Goal: Task Accomplishment & Management: Use online tool/utility

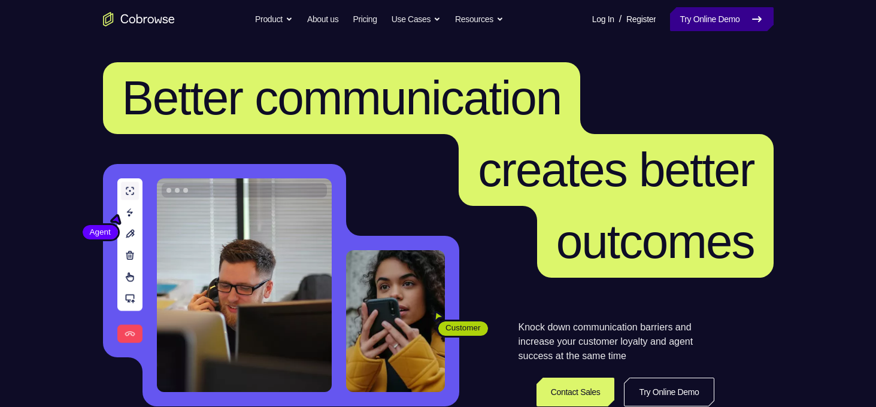
click at [704, 19] on link "Try Online Demo" at bounding box center [721, 19] width 103 height 24
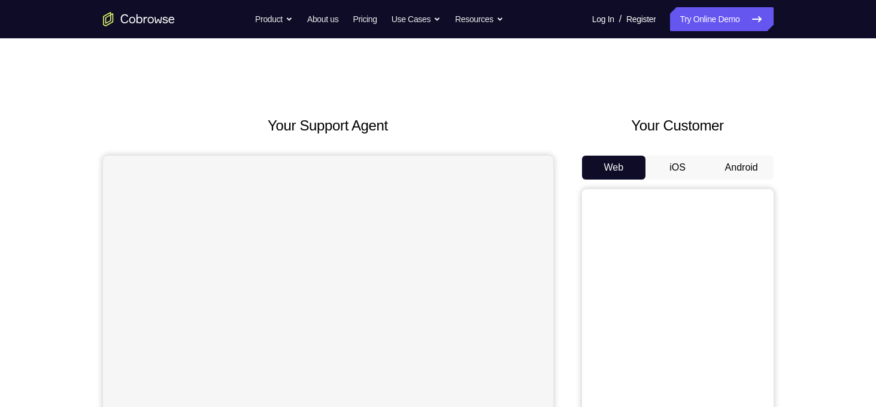
click at [717, 171] on button "Android" at bounding box center [742, 168] width 64 height 24
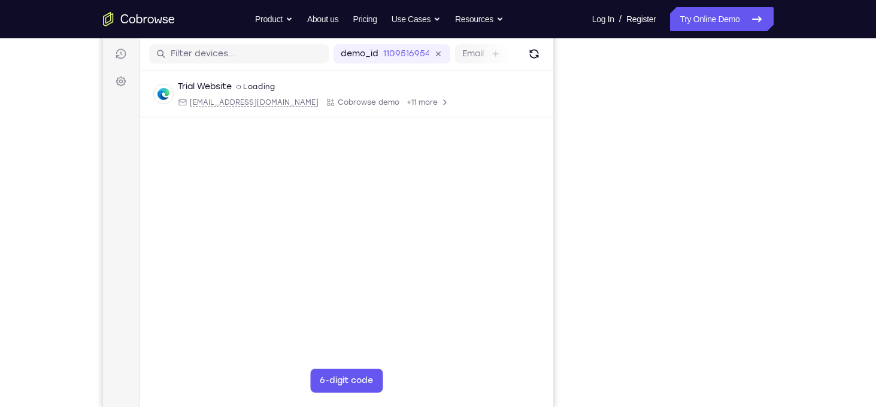
scroll to position [150, 0]
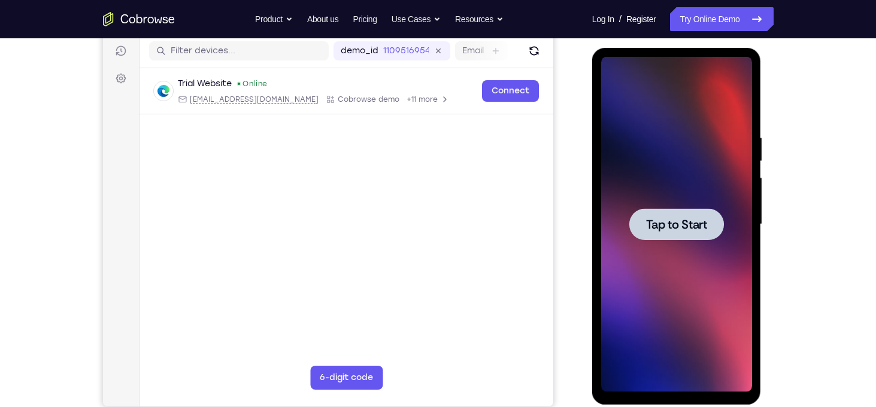
click at [717, 193] on div at bounding box center [676, 224] width 151 height 335
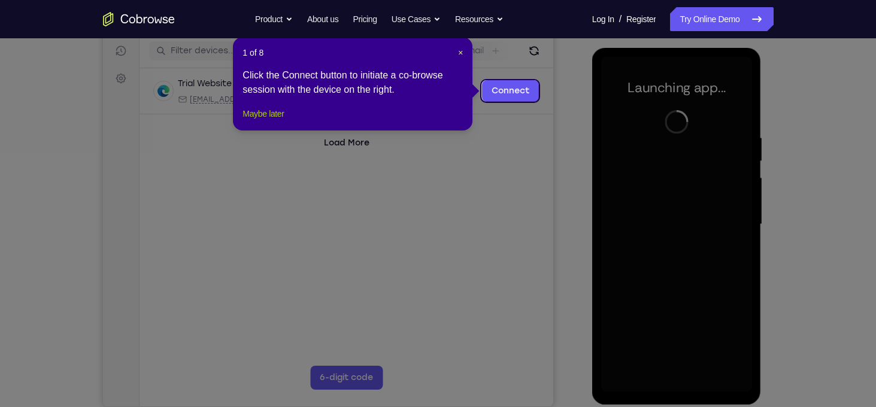
click at [266, 121] on button "Maybe later" at bounding box center [262, 114] width 41 height 14
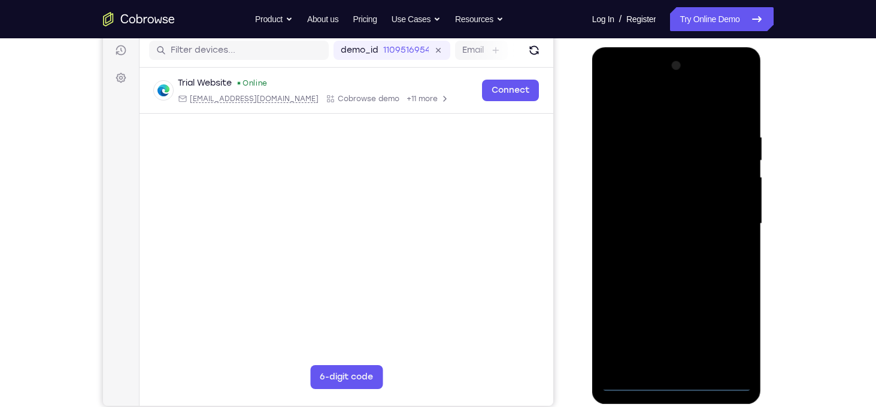
scroll to position [150, 0]
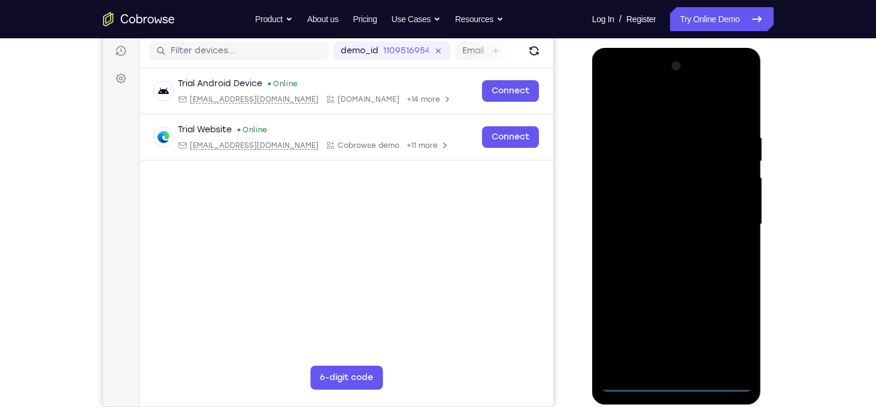
click at [675, 390] on div at bounding box center [676, 224] width 151 height 335
click at [730, 334] on div at bounding box center [676, 224] width 151 height 335
click at [653, 108] on div at bounding box center [676, 224] width 151 height 335
click at [721, 218] on div at bounding box center [676, 224] width 151 height 335
click at [659, 245] on div at bounding box center [676, 224] width 151 height 335
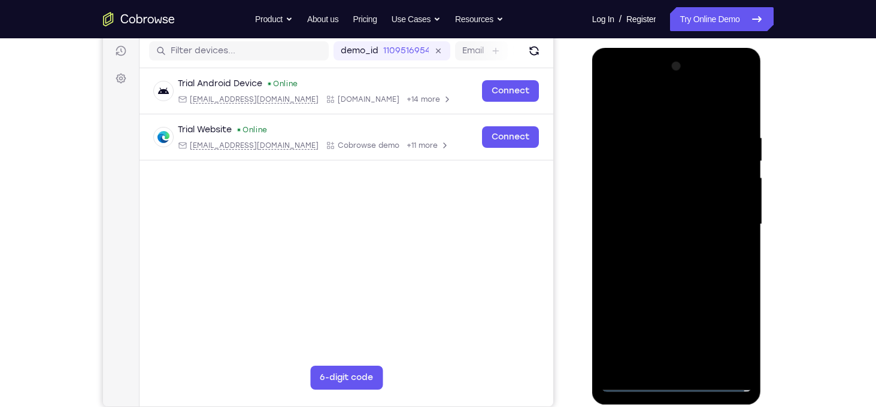
click at [678, 216] on div at bounding box center [676, 224] width 151 height 335
click at [669, 208] on div at bounding box center [676, 224] width 151 height 335
click at [676, 224] on div at bounding box center [676, 224] width 151 height 335
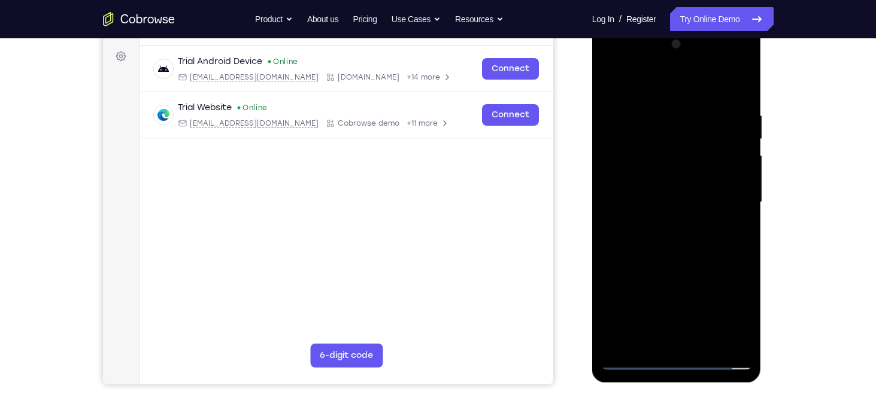
scroll to position [173, 0]
click at [727, 84] on div at bounding box center [676, 201] width 151 height 335
click at [708, 240] on div at bounding box center [676, 201] width 151 height 335
click at [660, 105] on div at bounding box center [676, 201] width 151 height 335
click at [725, 338] on div at bounding box center [676, 201] width 151 height 335
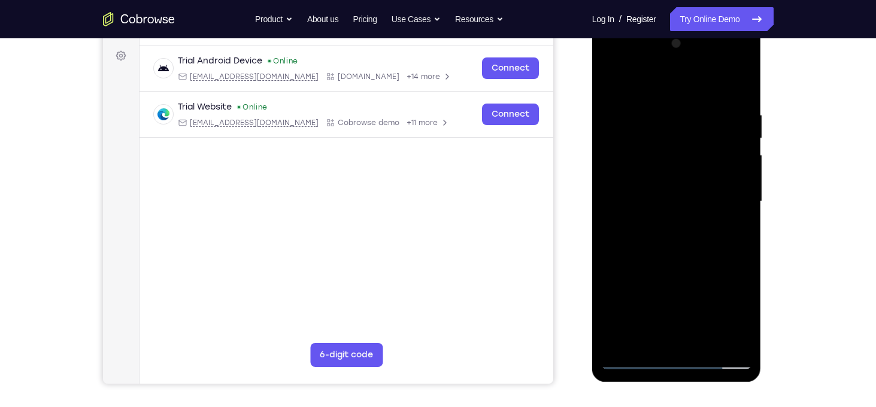
click at [743, 205] on div at bounding box center [676, 201] width 151 height 335
click at [740, 231] on div at bounding box center [676, 201] width 151 height 335
drag, startPoint x: 642, startPoint y: 224, endPoint x: 777, endPoint y: 215, distance: 135.6
click at [763, 215] on html "Online web based iOS Simulators and Android Emulators. Run iPhone, iPad, Mobile…" at bounding box center [677, 204] width 171 height 359
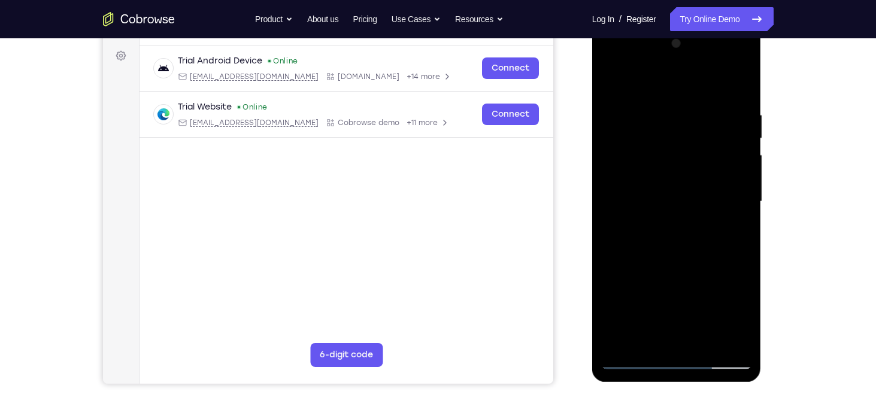
click at [724, 338] on div at bounding box center [676, 201] width 151 height 335
click at [742, 220] on div at bounding box center [676, 201] width 151 height 335
click at [736, 234] on div at bounding box center [676, 201] width 151 height 335
drag, startPoint x: 736, startPoint y: 234, endPoint x: 551, endPoint y: 255, distance: 185.7
click at [592, 255] on html "Online web based iOS Simulators and Android Emulators. Run iPhone, iPad, Mobile…" at bounding box center [677, 204] width 171 height 359
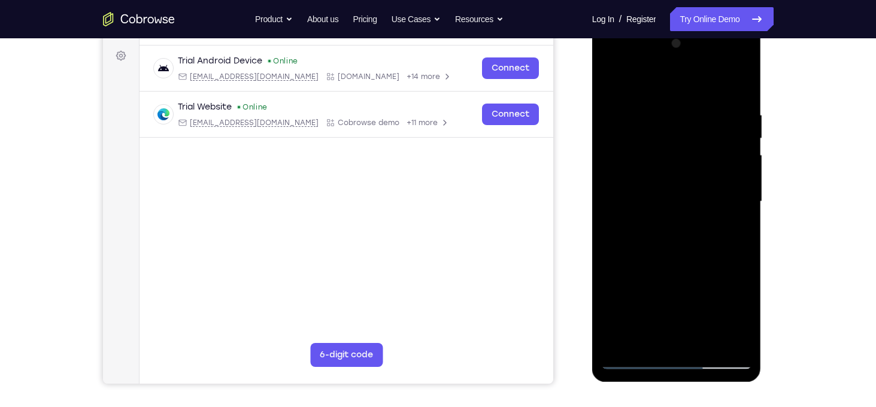
click at [741, 199] on div at bounding box center [676, 201] width 151 height 335
drag, startPoint x: 741, startPoint y: 199, endPoint x: 663, endPoint y: 213, distance: 79.0
click at [663, 213] on div at bounding box center [676, 201] width 151 height 335
click at [743, 123] on div at bounding box center [676, 201] width 151 height 335
click at [736, 87] on div at bounding box center [676, 201] width 151 height 335
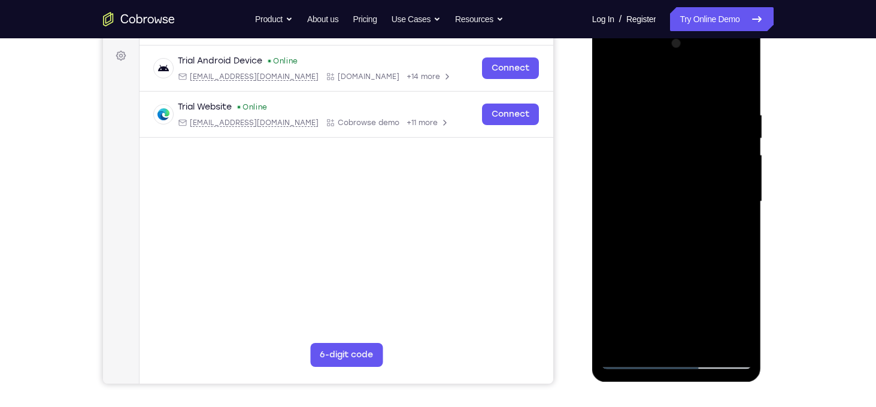
click at [742, 81] on div at bounding box center [676, 201] width 151 height 335
click at [698, 148] on div at bounding box center [676, 201] width 151 height 335
click at [613, 80] on div at bounding box center [676, 201] width 151 height 335
click at [718, 100] on div at bounding box center [676, 201] width 151 height 335
click at [703, 100] on div at bounding box center [676, 201] width 151 height 335
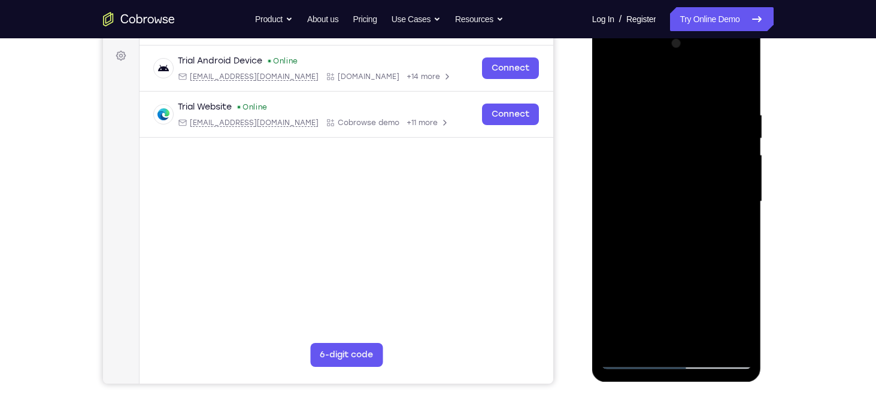
click at [722, 100] on div at bounding box center [676, 201] width 151 height 335
click at [608, 79] on div at bounding box center [676, 201] width 151 height 335
click at [642, 171] on div at bounding box center [676, 201] width 151 height 335
click at [612, 83] on div at bounding box center [676, 201] width 151 height 335
click at [727, 192] on div at bounding box center [676, 201] width 151 height 335
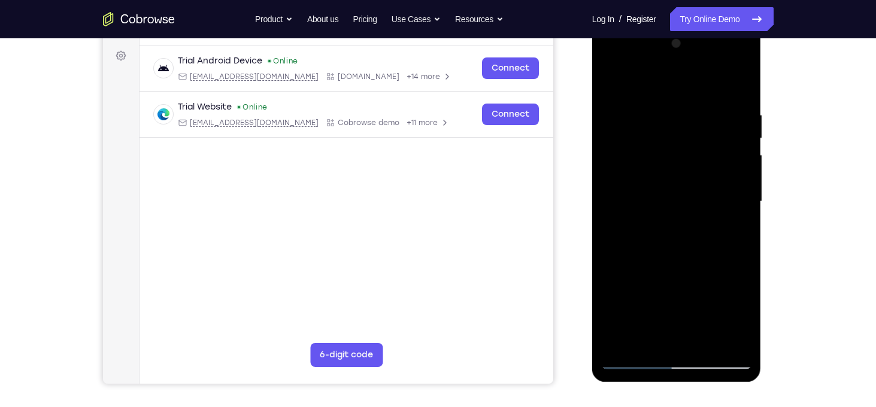
click at [724, 193] on div at bounding box center [676, 201] width 151 height 335
click at [691, 240] on div at bounding box center [676, 201] width 151 height 335
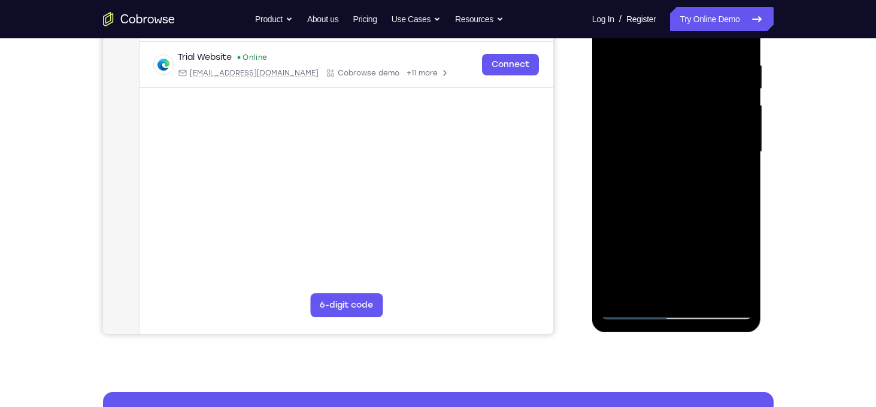
click at [735, 295] on div at bounding box center [676, 151] width 151 height 335
click at [619, 150] on div at bounding box center [676, 151] width 151 height 335
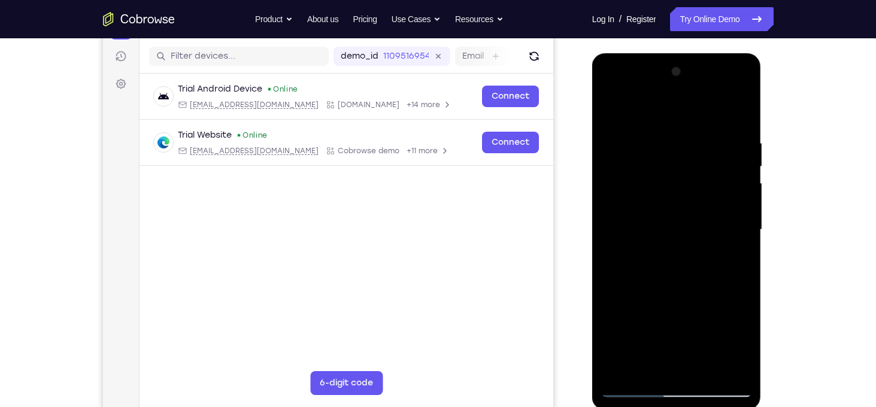
scroll to position [145, 0]
click at [620, 339] on div at bounding box center [676, 229] width 151 height 335
click at [742, 81] on div at bounding box center [676, 229] width 151 height 335
click at [635, 222] on div at bounding box center [676, 229] width 151 height 335
click at [740, 169] on div at bounding box center [676, 229] width 151 height 335
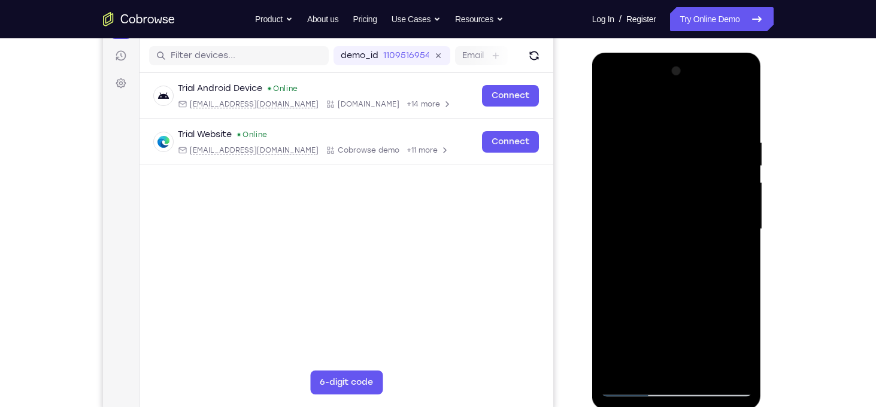
click at [740, 170] on div at bounding box center [676, 229] width 151 height 335
click at [613, 106] on div at bounding box center [676, 229] width 151 height 335
click at [613, 234] on div at bounding box center [676, 229] width 151 height 335
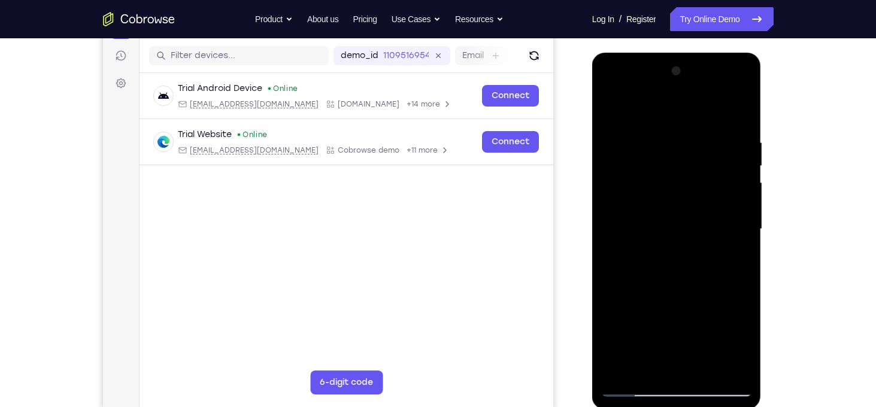
click at [743, 75] on div at bounding box center [676, 229] width 151 height 335
click at [672, 308] on div at bounding box center [676, 229] width 151 height 335
drag, startPoint x: 672, startPoint y: 267, endPoint x: 678, endPoint y: 181, distance: 86.4
click at [678, 181] on div at bounding box center [676, 229] width 151 height 335
drag, startPoint x: 669, startPoint y: 176, endPoint x: 663, endPoint y: 250, distance: 74.5
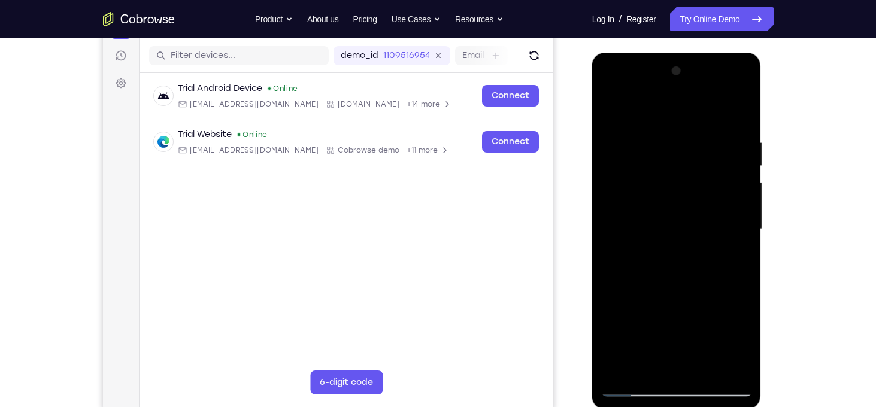
click at [663, 250] on div at bounding box center [676, 229] width 151 height 335
click at [746, 241] on div at bounding box center [676, 229] width 151 height 335
click at [608, 110] on div at bounding box center [676, 229] width 151 height 335
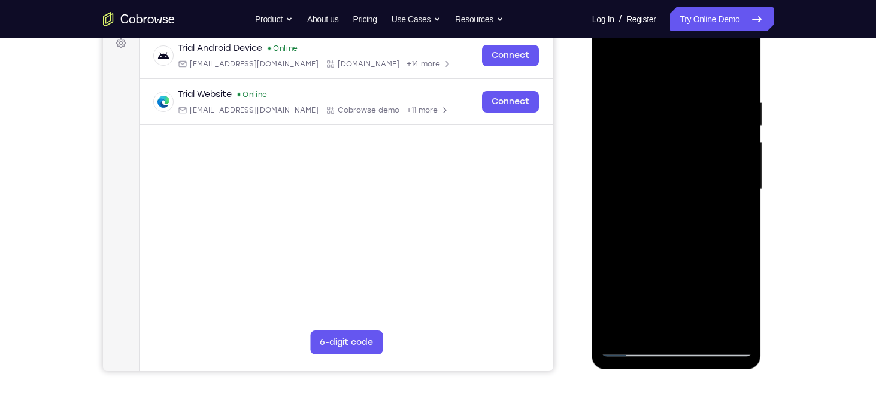
scroll to position [189, 0]
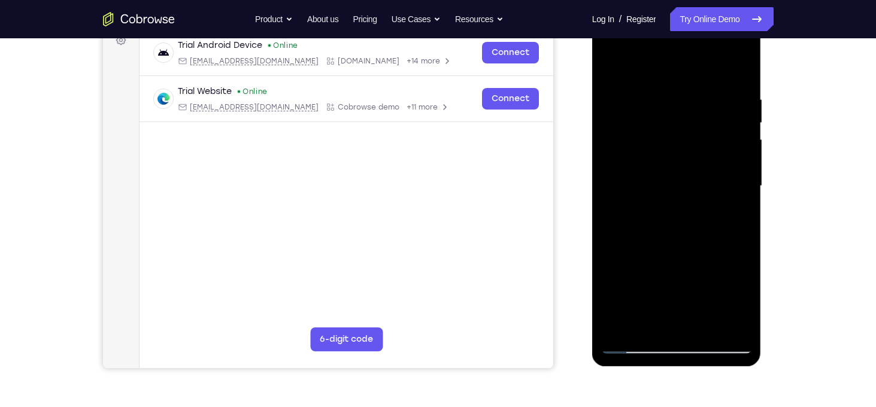
click at [723, 281] on div at bounding box center [676, 186] width 151 height 335
click at [744, 135] on div at bounding box center [676, 186] width 151 height 335
click at [607, 64] on div at bounding box center [676, 186] width 151 height 335
click at [619, 121] on div at bounding box center [676, 186] width 151 height 335
click at [611, 63] on div at bounding box center [676, 186] width 151 height 335
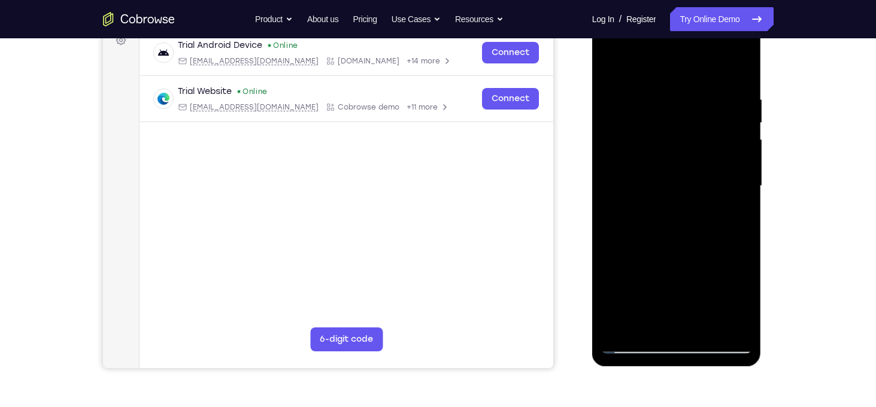
click at [630, 270] on div at bounding box center [676, 186] width 151 height 335
click at [614, 63] on div at bounding box center [676, 186] width 151 height 335
click at [731, 281] on div at bounding box center [676, 186] width 151 height 335
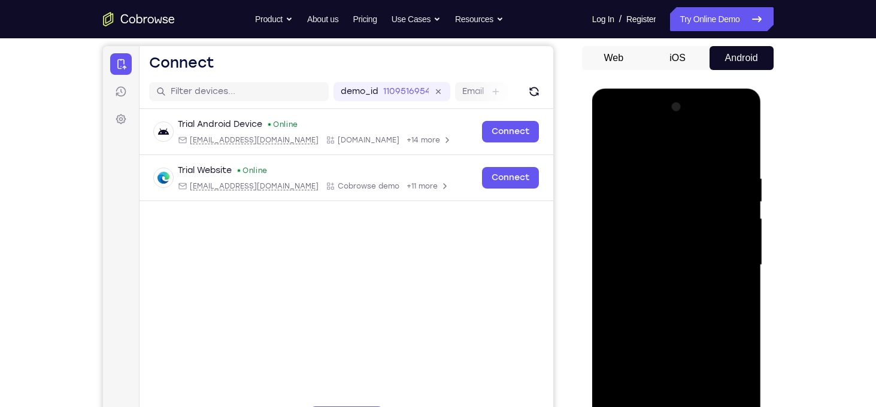
scroll to position [108, 0]
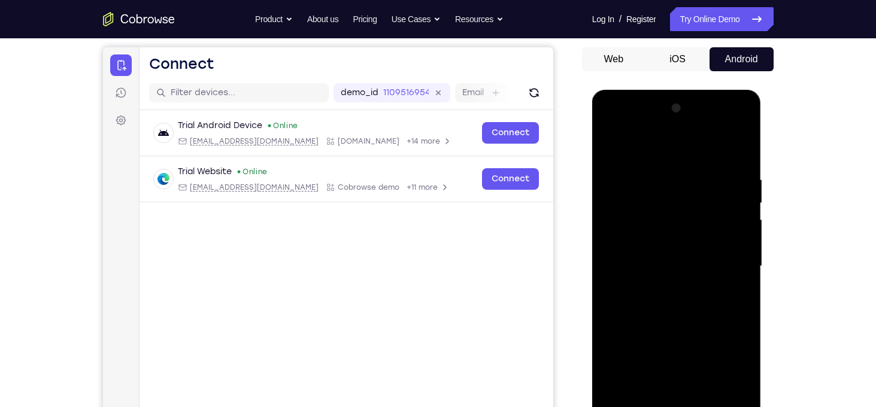
click at [611, 145] on div at bounding box center [676, 266] width 151 height 335
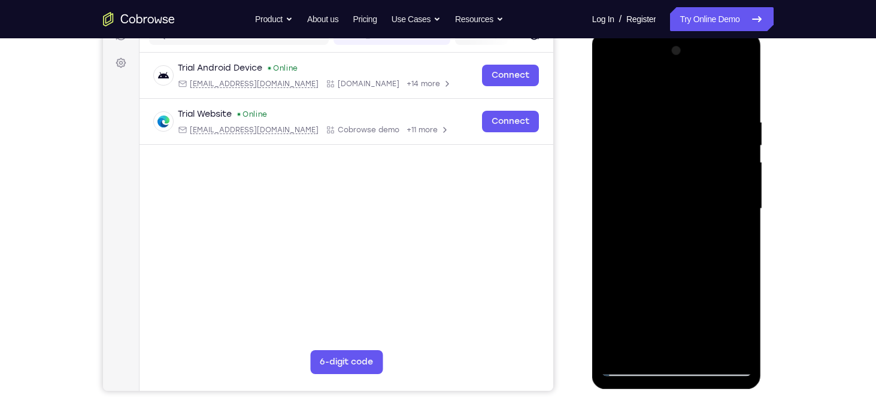
scroll to position [168, 0]
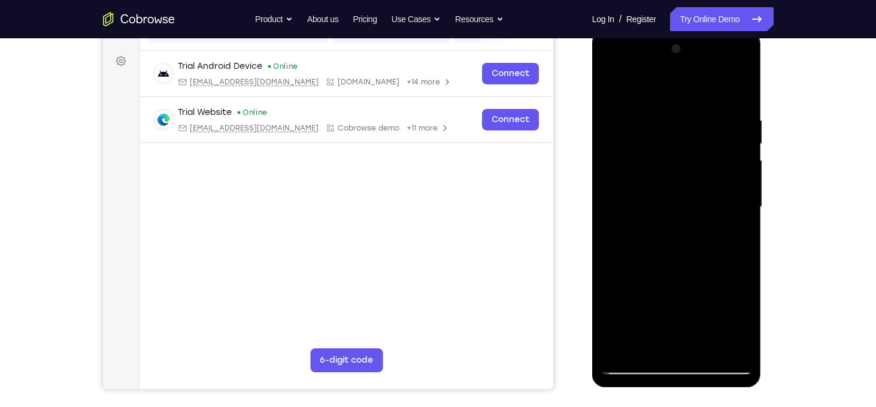
click at [618, 349] on div at bounding box center [676, 207] width 151 height 335
click at [694, 98] on div at bounding box center [676, 207] width 151 height 335
click at [692, 107] on div at bounding box center [676, 207] width 151 height 335
click at [741, 122] on div at bounding box center [676, 207] width 151 height 335
drag, startPoint x: 604, startPoint y: 186, endPoint x: 714, endPoint y: 198, distance: 110.8
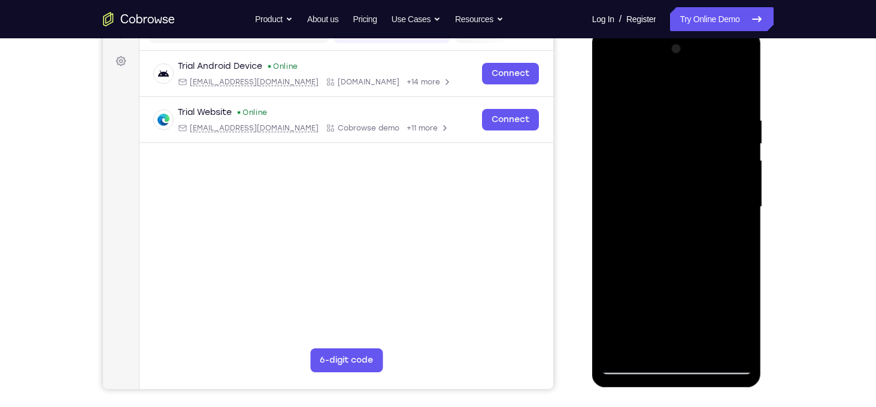
click at [714, 198] on div at bounding box center [676, 207] width 151 height 335
click at [742, 188] on div at bounding box center [676, 207] width 151 height 335
click at [736, 92] on div at bounding box center [676, 207] width 151 height 335
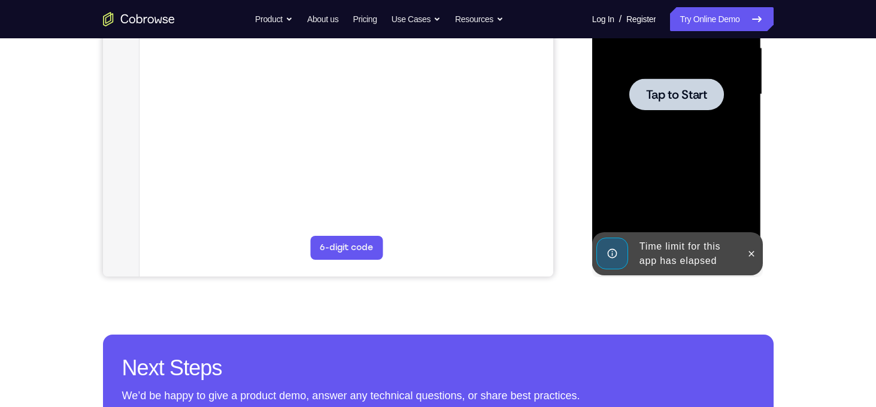
click at [683, 141] on div at bounding box center [676, 94] width 151 height 335
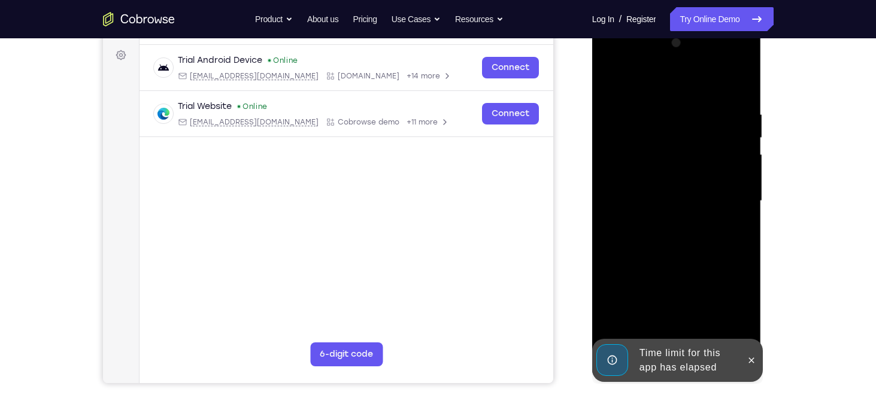
scroll to position [173, 0]
click at [657, 358] on div "Time limit for this app has elapsed" at bounding box center [687, 361] width 105 height 38
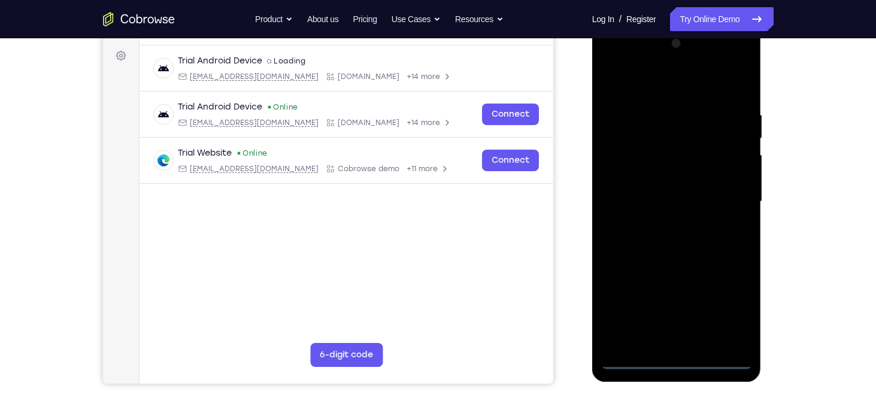
click at [677, 363] on div at bounding box center [676, 201] width 151 height 335
click at [733, 312] on div at bounding box center [676, 201] width 151 height 335
click at [652, 79] on div at bounding box center [676, 201] width 151 height 335
click at [629, 86] on div at bounding box center [676, 201] width 151 height 335
click at [724, 199] on div at bounding box center [676, 201] width 151 height 335
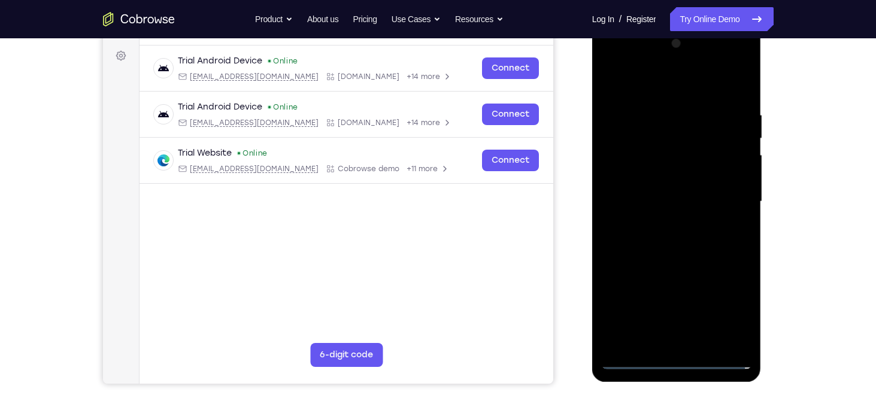
click at [686, 344] on div at bounding box center [676, 201] width 151 height 335
click at [675, 196] on div at bounding box center [676, 201] width 151 height 335
click at [651, 185] on div at bounding box center [676, 201] width 151 height 335
click at [660, 200] on div at bounding box center [676, 201] width 151 height 335
click at [681, 242] on div at bounding box center [676, 201] width 151 height 335
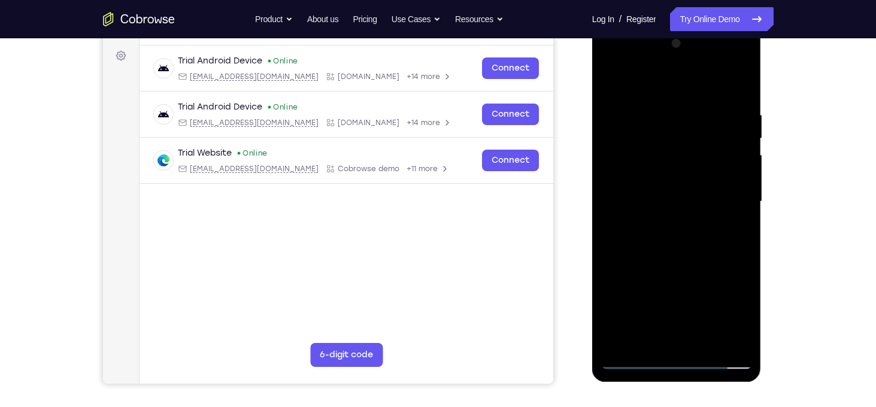
click at [681, 259] on div at bounding box center [676, 201] width 151 height 335
drag, startPoint x: 668, startPoint y: 79, endPoint x: 676, endPoint y: 2, distance: 77.0
click at [676, 25] on html "Online web based iOS Simulators and Android Emulators. Run iPhone, iPad, Mobile…" at bounding box center [677, 204] width 171 height 359
click at [744, 81] on div at bounding box center [676, 201] width 151 height 335
click at [646, 158] on div at bounding box center [676, 201] width 151 height 335
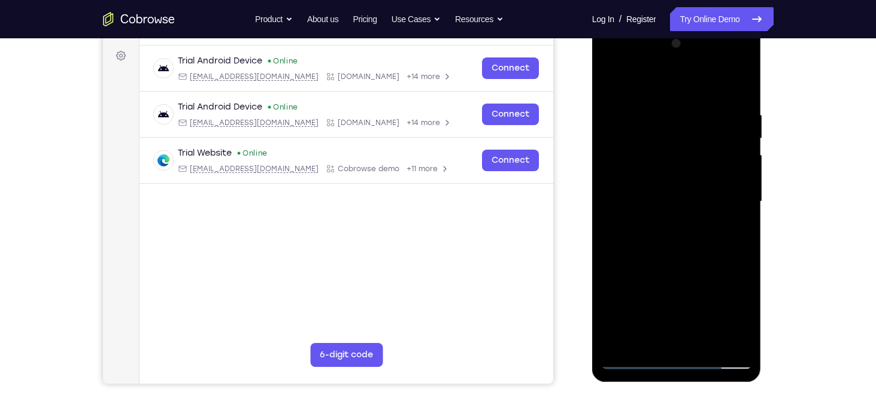
click at [636, 238] on div at bounding box center [676, 201] width 151 height 335
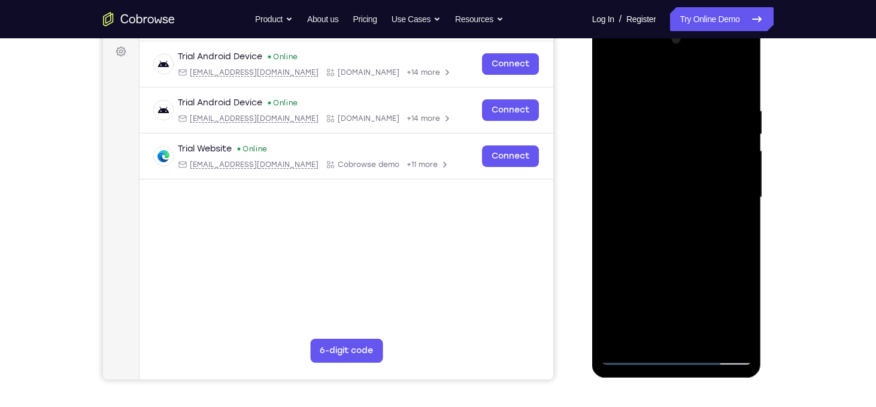
scroll to position [174, 0]
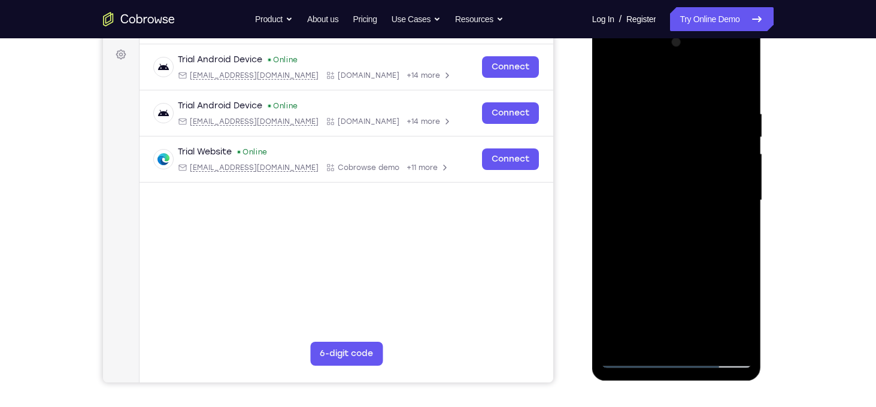
click at [616, 80] on div at bounding box center [676, 200] width 151 height 335
click at [675, 211] on div at bounding box center [676, 200] width 151 height 335
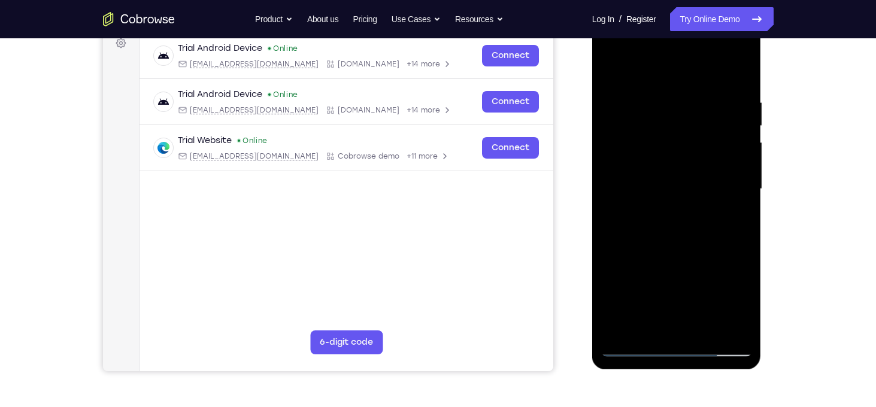
scroll to position [186, 0]
click at [611, 66] on div at bounding box center [676, 188] width 151 height 335
click at [736, 196] on div at bounding box center [676, 188] width 151 height 335
click at [610, 65] on div at bounding box center [676, 188] width 151 height 335
click at [725, 154] on div at bounding box center [676, 188] width 151 height 335
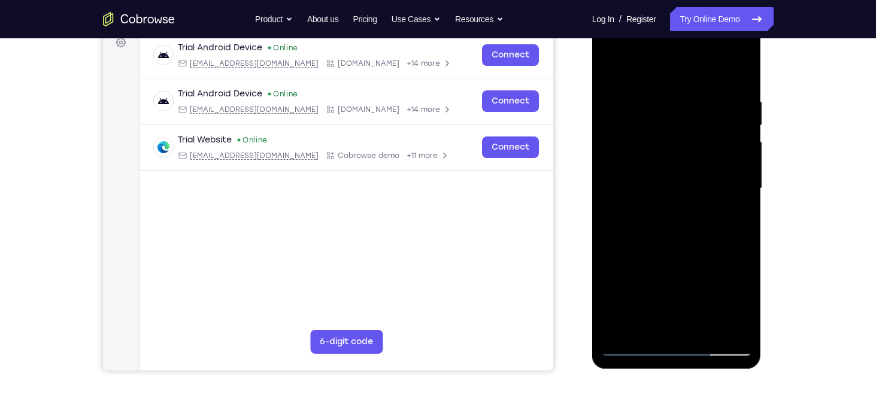
drag, startPoint x: 681, startPoint y: 252, endPoint x: 687, endPoint y: 101, distance: 151.0
click at [687, 101] on div at bounding box center [676, 188] width 151 height 335
drag, startPoint x: 658, startPoint y: 257, endPoint x: 660, endPoint y: 170, distance: 86.8
click at [660, 170] on div at bounding box center [676, 188] width 151 height 335
drag, startPoint x: 657, startPoint y: 274, endPoint x: 652, endPoint y: 137, distance: 137.8
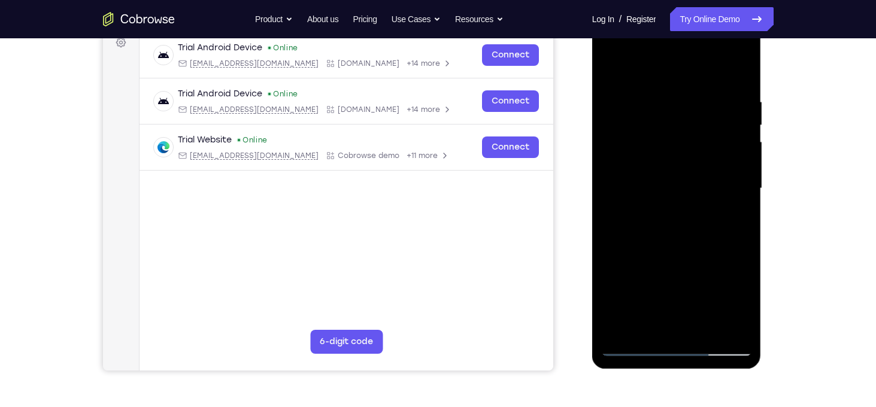
click at [652, 137] on div at bounding box center [676, 188] width 151 height 335
click at [614, 63] on div at bounding box center [676, 188] width 151 height 335
drag, startPoint x: 642, startPoint y: 126, endPoint x: 645, endPoint y: 168, distance: 42.7
click at [645, 168] on div at bounding box center [676, 188] width 151 height 335
click at [671, 110] on div at bounding box center [676, 188] width 151 height 335
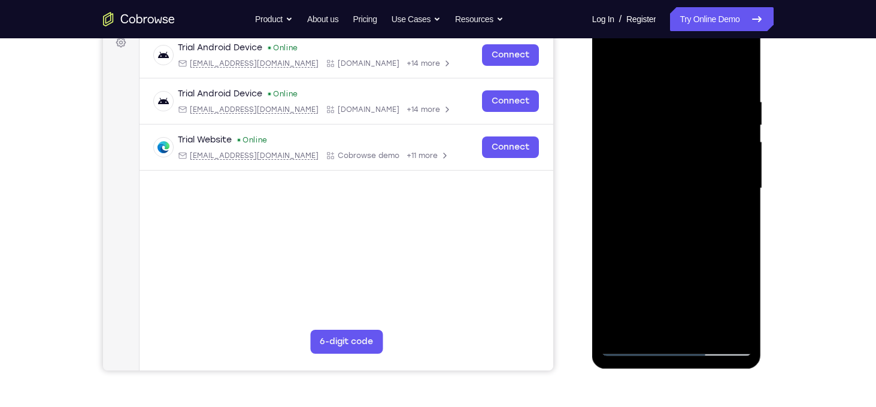
click at [610, 65] on div at bounding box center [676, 188] width 151 height 335
click at [611, 66] on div at bounding box center [676, 188] width 151 height 335
click at [745, 69] on div at bounding box center [676, 188] width 151 height 335
click at [647, 277] on div at bounding box center [676, 188] width 151 height 335
click at [657, 105] on div at bounding box center [676, 188] width 151 height 335
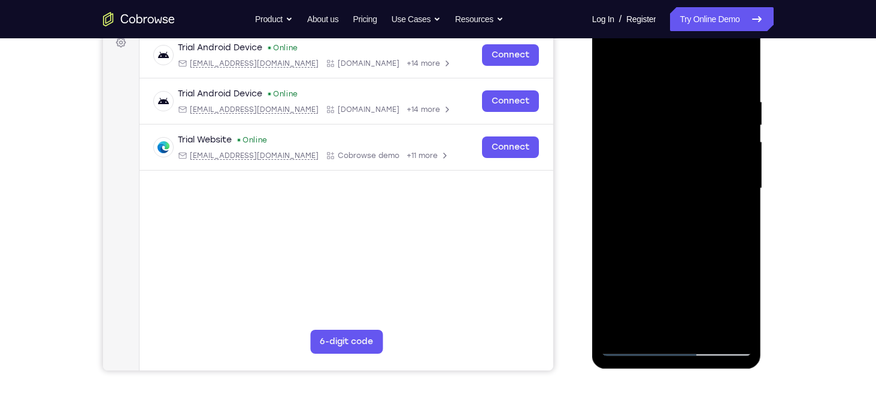
click at [707, 92] on div at bounding box center [676, 188] width 151 height 335
click at [697, 90] on div at bounding box center [676, 188] width 151 height 335
click at [727, 268] on div at bounding box center [676, 188] width 151 height 335
click at [704, 217] on div at bounding box center [676, 188] width 151 height 335
click at [617, 177] on div at bounding box center [676, 188] width 151 height 335
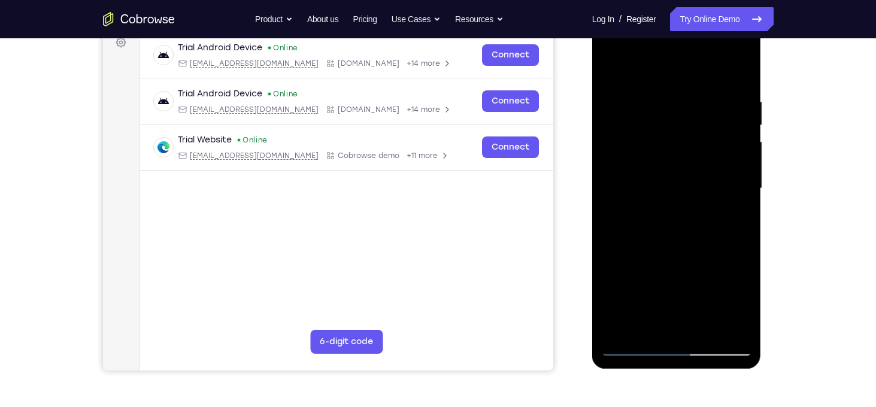
click at [678, 134] on div at bounding box center [676, 188] width 151 height 335
click at [678, 236] on div at bounding box center [676, 188] width 151 height 335
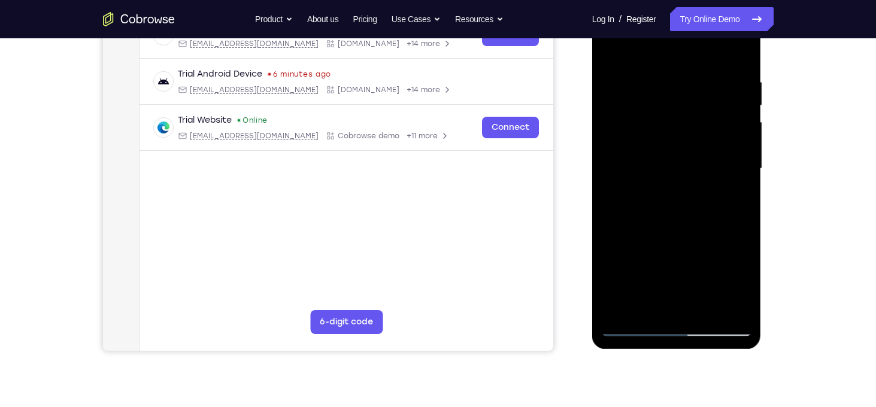
scroll to position [206, 0]
click at [727, 158] on div at bounding box center [676, 168] width 151 height 335
click at [735, 120] on div at bounding box center [676, 168] width 151 height 335
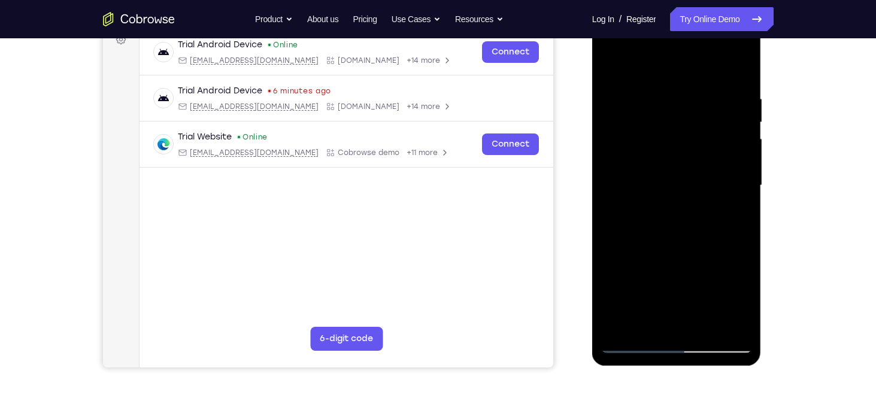
scroll to position [187, 0]
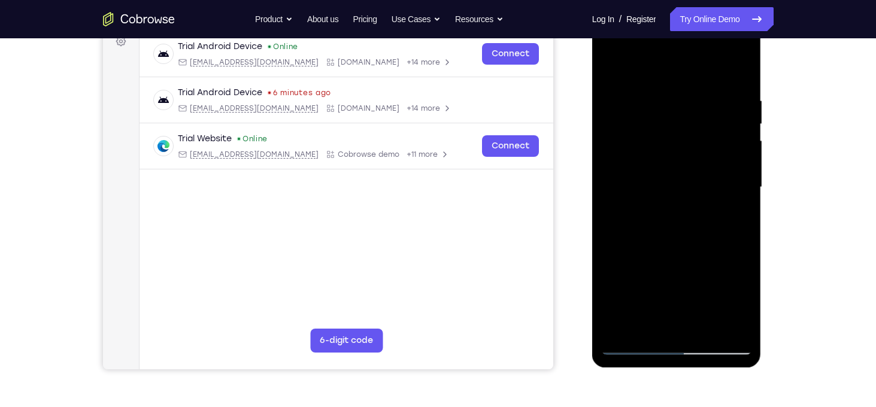
click at [747, 65] on div at bounding box center [676, 187] width 151 height 335
click at [648, 275] on div at bounding box center [676, 187] width 151 height 335
click at [646, 180] on div at bounding box center [676, 187] width 151 height 335
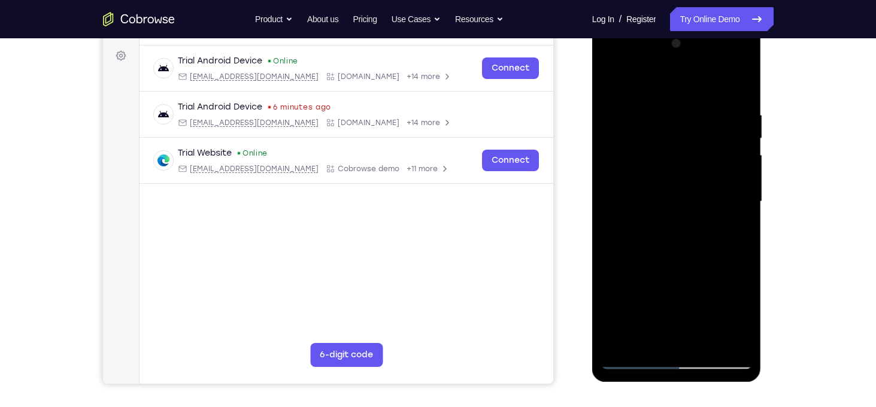
scroll to position [157, 0]
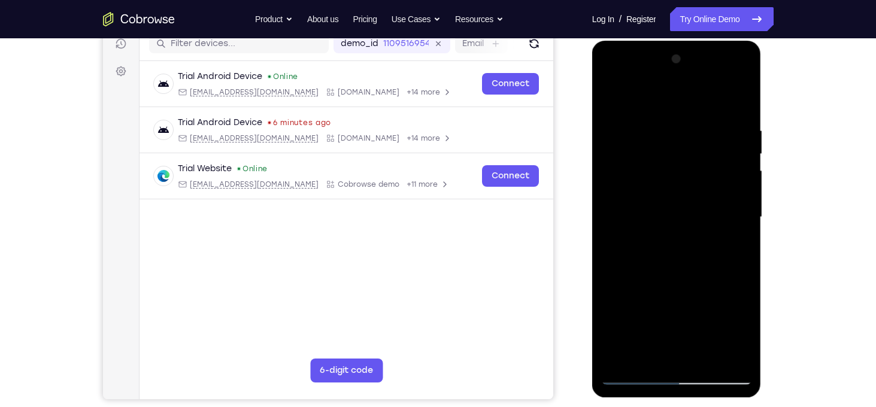
click at [676, 156] on div at bounding box center [676, 217] width 151 height 335
click at [670, 273] on div at bounding box center [676, 217] width 151 height 335
click at [724, 213] on div at bounding box center [676, 217] width 151 height 335
click at [724, 212] on div at bounding box center [676, 217] width 151 height 335
click at [739, 102] on div at bounding box center [676, 217] width 151 height 335
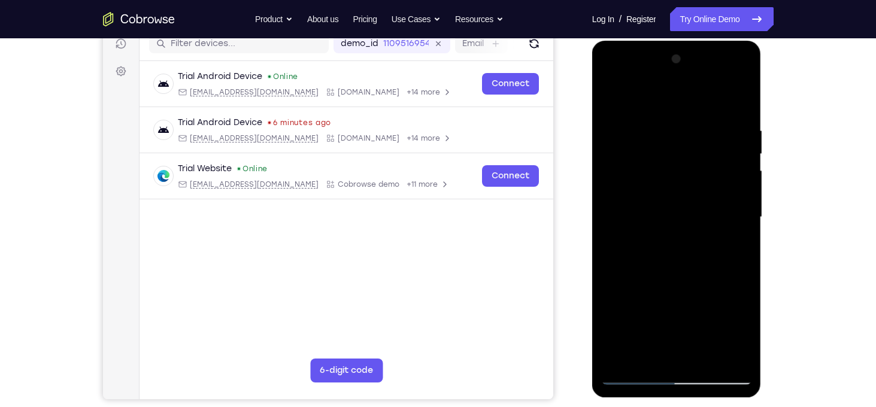
click at [739, 98] on div at bounding box center [676, 217] width 151 height 335
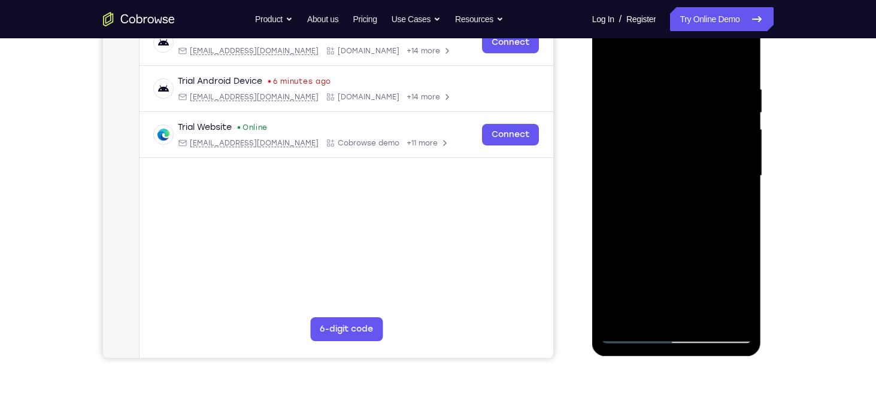
click at [639, 261] on div at bounding box center [676, 175] width 151 height 335
click at [702, 72] on div at bounding box center [676, 175] width 151 height 335
click at [682, 120] on div at bounding box center [676, 175] width 151 height 335
click at [680, 169] on div at bounding box center [676, 175] width 151 height 335
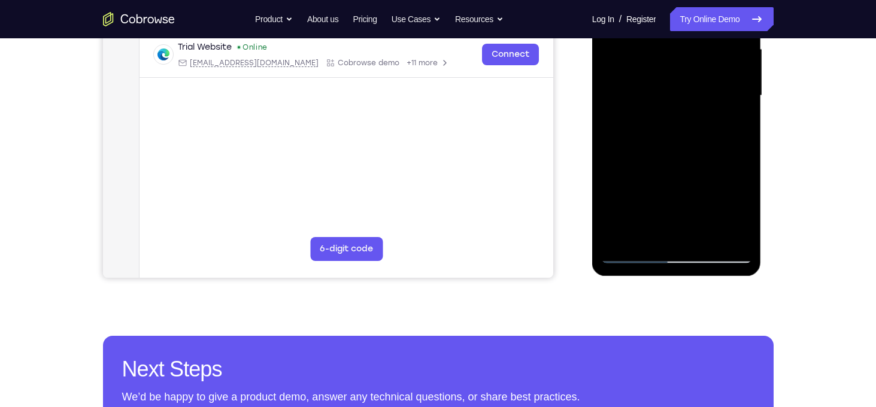
click at [671, 78] on div at bounding box center [676, 95] width 151 height 335
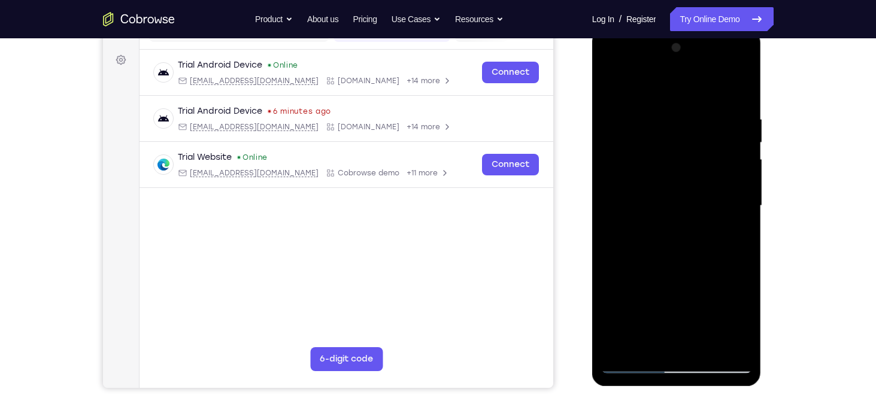
scroll to position [168, 0]
click at [612, 69] on div at bounding box center [676, 206] width 151 height 335
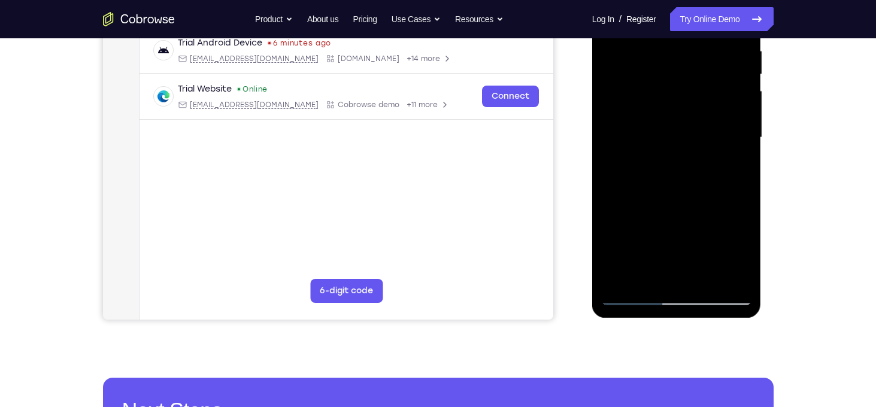
click at [626, 106] on div at bounding box center [676, 137] width 151 height 335
click at [703, 275] on div at bounding box center [676, 137] width 151 height 335
click at [668, 205] on div at bounding box center [676, 137] width 151 height 335
drag, startPoint x: 686, startPoint y: 132, endPoint x: 686, endPoint y: 165, distance: 32.9
click at [686, 165] on div at bounding box center [676, 137] width 151 height 335
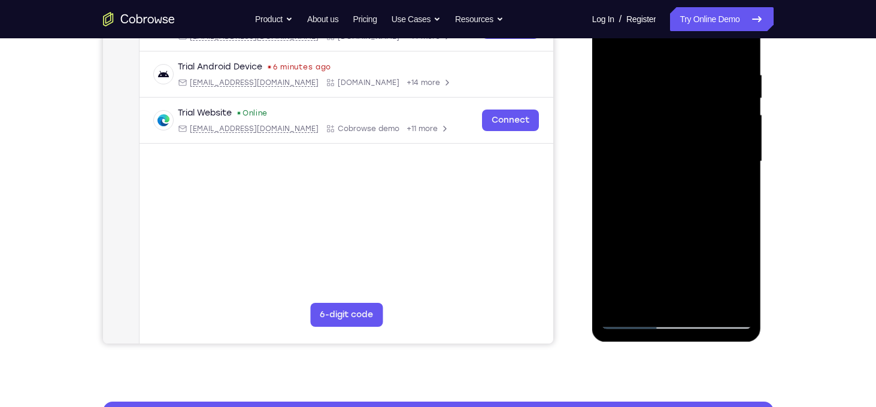
scroll to position [213, 0]
click at [616, 43] on div at bounding box center [676, 161] width 151 height 335
click at [702, 73] on div at bounding box center [676, 161] width 151 height 335
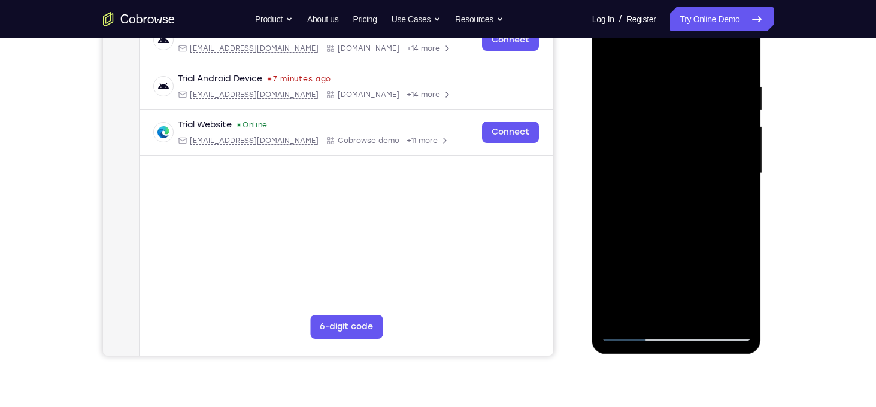
scroll to position [201, 0]
click at [741, 60] on div at bounding box center [676, 174] width 151 height 335
drag, startPoint x: 666, startPoint y: 278, endPoint x: 663, endPoint y: 196, distance: 82.7
click at [663, 196] on div at bounding box center [676, 174] width 151 height 335
drag, startPoint x: 674, startPoint y: 251, endPoint x: 677, endPoint y: 168, distance: 83.3
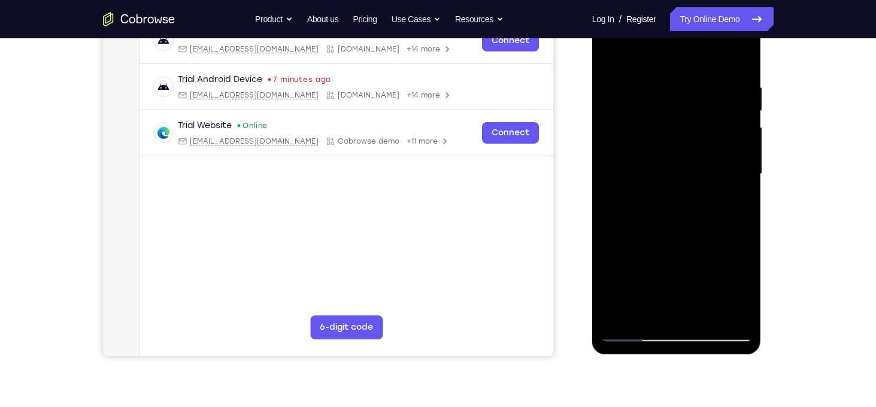
click at [677, 168] on div at bounding box center [676, 174] width 151 height 335
drag, startPoint x: 675, startPoint y: 263, endPoint x: 681, endPoint y: 120, distance: 143.8
click at [680, 127] on div at bounding box center [676, 174] width 151 height 335
drag, startPoint x: 657, startPoint y: 253, endPoint x: 717, endPoint y: 22, distance: 238.0
click at [717, 22] on div at bounding box center [676, 174] width 151 height 335
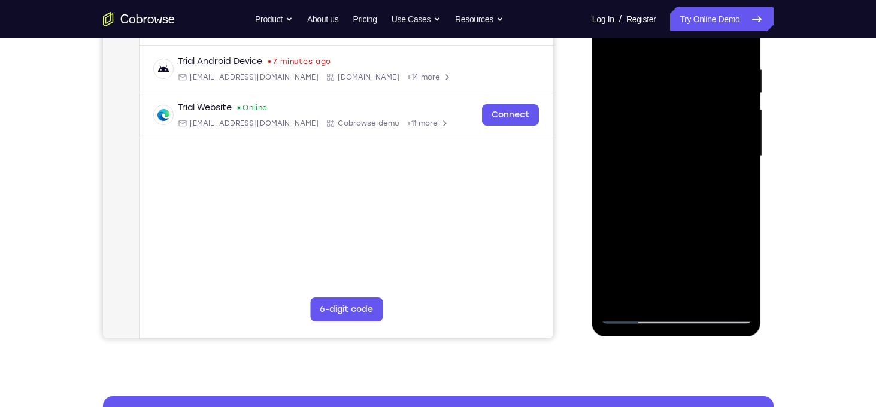
scroll to position [219, 0]
drag, startPoint x: 713, startPoint y: 253, endPoint x: 757, endPoint y: 15, distance: 242.4
click at [757, 15] on div at bounding box center [676, 157] width 169 height 357
drag, startPoint x: 718, startPoint y: 99, endPoint x: 720, endPoint y: 311, distance: 211.4
click at [720, 311] on div at bounding box center [676, 155] width 151 height 335
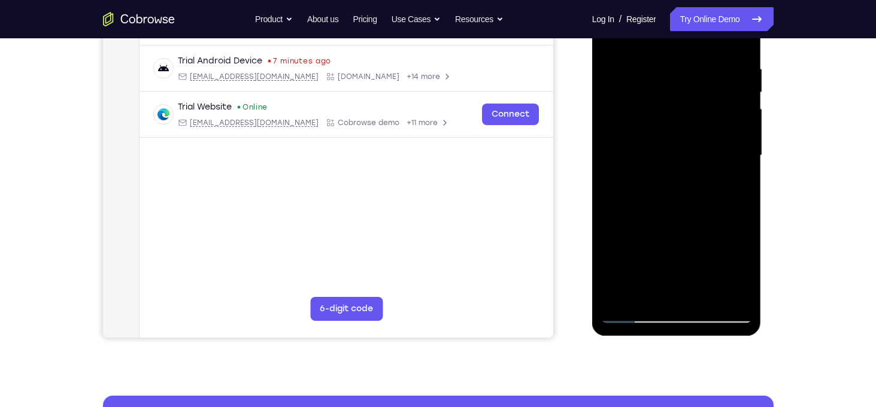
drag, startPoint x: 717, startPoint y: 157, endPoint x: 714, endPoint y: 281, distance: 124.0
click at [714, 281] on div at bounding box center [676, 155] width 151 height 335
drag, startPoint x: 693, startPoint y: 137, endPoint x: 692, endPoint y: 294, distance: 157.5
click at [692, 294] on div at bounding box center [676, 155] width 151 height 335
drag, startPoint x: 693, startPoint y: 131, endPoint x: 696, endPoint y: 263, distance: 131.8
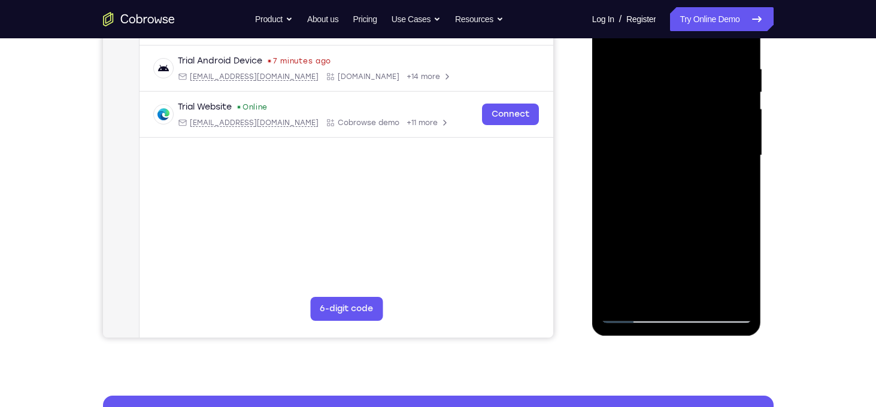
click at [696, 263] on div at bounding box center [676, 155] width 151 height 335
drag, startPoint x: 690, startPoint y: 104, endPoint x: 699, endPoint y: 258, distance: 154.7
click at [699, 258] on div at bounding box center [676, 155] width 151 height 335
drag, startPoint x: 691, startPoint y: 80, endPoint x: 682, endPoint y: 281, distance: 202.0
click at [682, 281] on div at bounding box center [676, 155] width 151 height 335
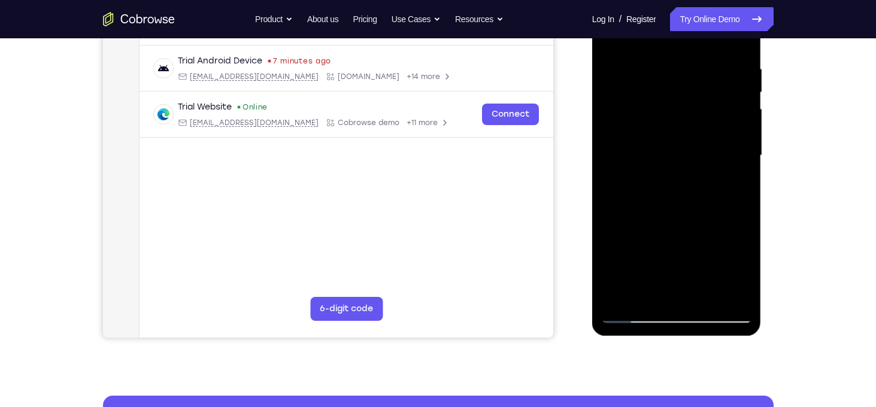
drag, startPoint x: 703, startPoint y: 76, endPoint x: 705, endPoint y: 277, distance: 200.6
click at [705, 277] on div at bounding box center [676, 155] width 151 height 335
drag, startPoint x: 704, startPoint y: 110, endPoint x: 691, endPoint y: 279, distance: 169.3
click at [691, 279] on div at bounding box center [676, 155] width 151 height 335
drag, startPoint x: 684, startPoint y: 110, endPoint x: 674, endPoint y: 312, distance: 202.6
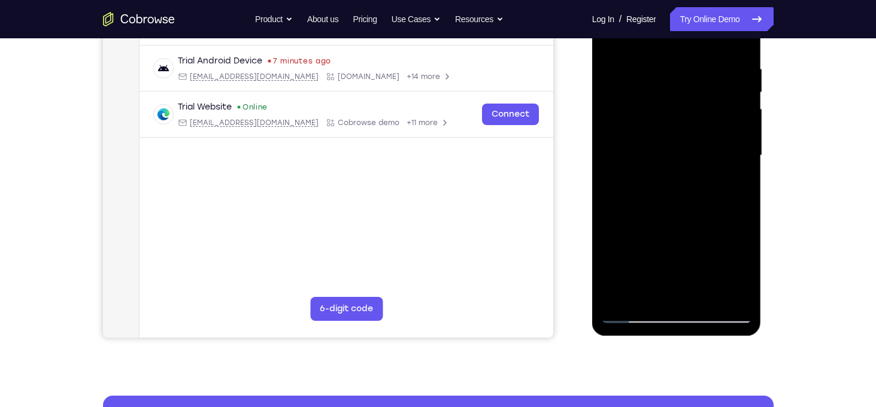
click at [674, 312] on div at bounding box center [676, 155] width 151 height 335
drag, startPoint x: 665, startPoint y: 250, endPoint x: 738, endPoint y: 7, distance: 253.3
click at [738, 7] on div at bounding box center [676, 155] width 151 height 335
drag, startPoint x: 661, startPoint y: 293, endPoint x: 723, endPoint y: 7, distance: 292.8
click at [723, 7] on div at bounding box center [676, 155] width 151 height 335
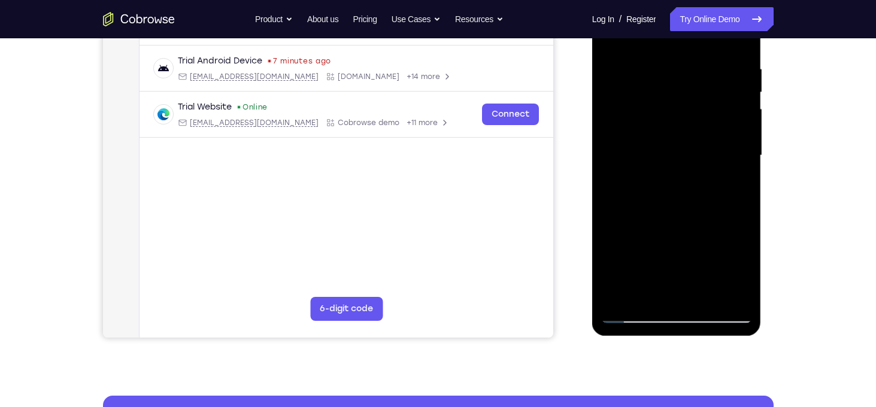
drag, startPoint x: 670, startPoint y: 238, endPoint x: 706, endPoint y: 22, distance: 219.1
click at [706, 22] on div at bounding box center [676, 155] width 151 height 335
drag, startPoint x: 671, startPoint y: 249, endPoint x: 746, endPoint y: 7, distance: 253.2
click at [746, 7] on div at bounding box center [676, 155] width 151 height 335
click at [704, 301] on div at bounding box center [676, 155] width 151 height 335
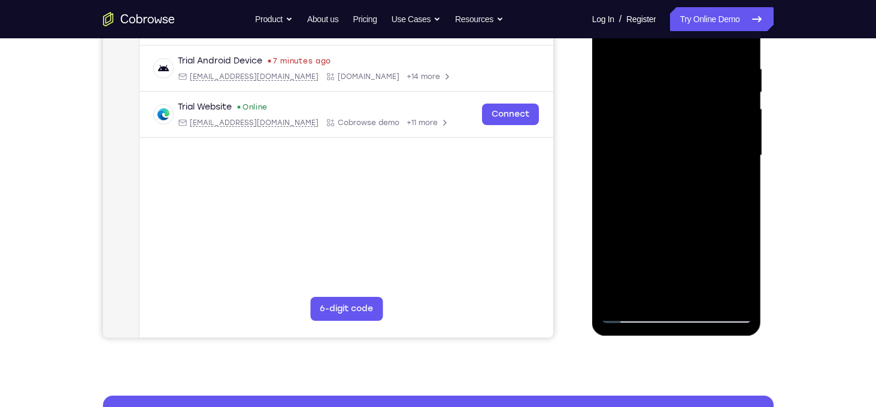
drag, startPoint x: 686, startPoint y: 274, endPoint x: 682, endPoint y: 148, distance: 125.2
click at [682, 148] on div at bounding box center [676, 155] width 151 height 335
drag, startPoint x: 675, startPoint y: 258, endPoint x: 664, endPoint y: 307, distance: 50.4
click at [664, 307] on div at bounding box center [676, 155] width 151 height 335
drag, startPoint x: 675, startPoint y: 150, endPoint x: 678, endPoint y: 133, distance: 17.6
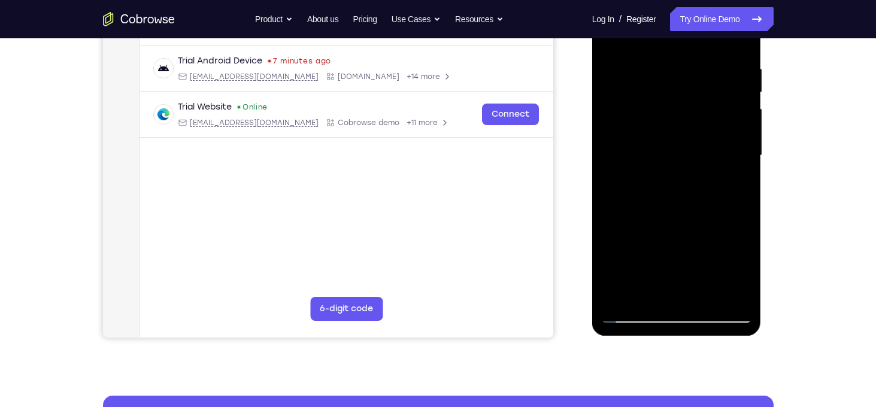
click at [678, 133] on div at bounding box center [676, 155] width 151 height 335
click at [651, 213] on div at bounding box center [676, 155] width 151 height 335
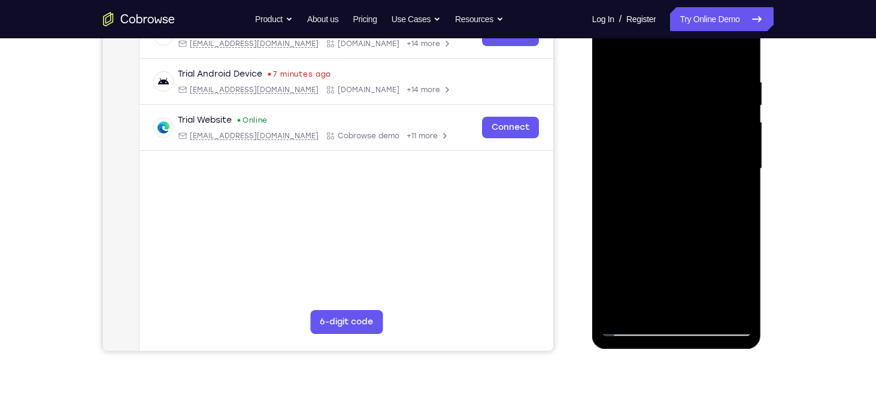
scroll to position [207, 0]
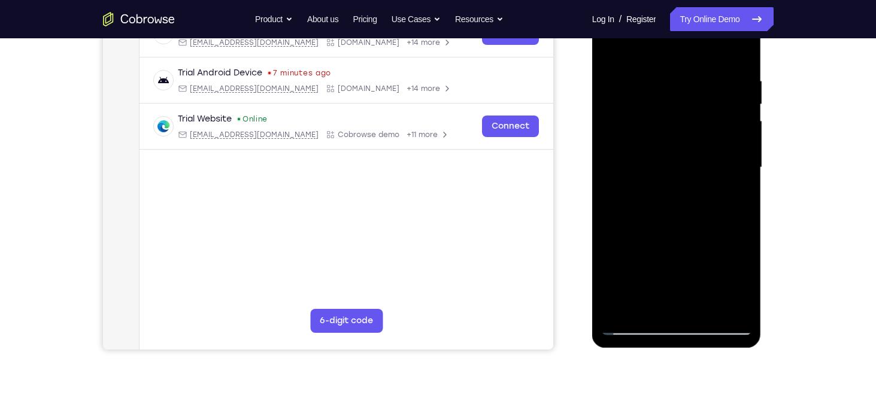
click at [643, 48] on div at bounding box center [676, 167] width 151 height 335
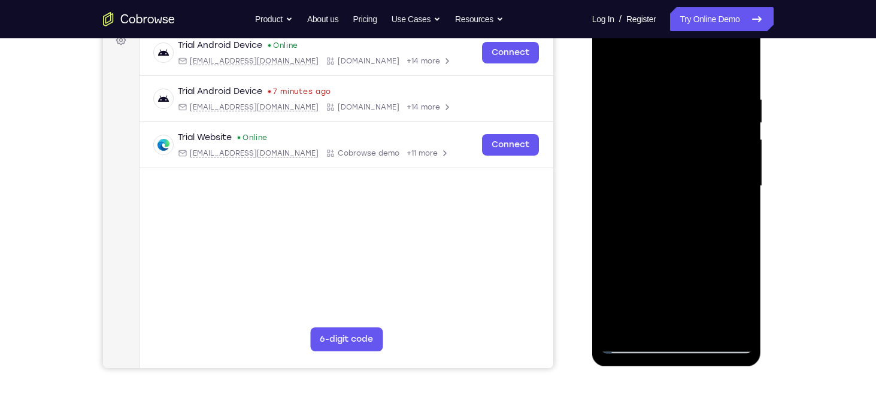
click at [613, 61] on div at bounding box center [676, 186] width 151 height 335
drag, startPoint x: 674, startPoint y: 123, endPoint x: 656, endPoint y: 339, distance: 217.5
click at [656, 339] on div at bounding box center [676, 186] width 151 height 335
drag, startPoint x: 664, startPoint y: 119, endPoint x: 689, endPoint y: 339, distance: 222.4
click at [689, 339] on div at bounding box center [676, 186] width 151 height 335
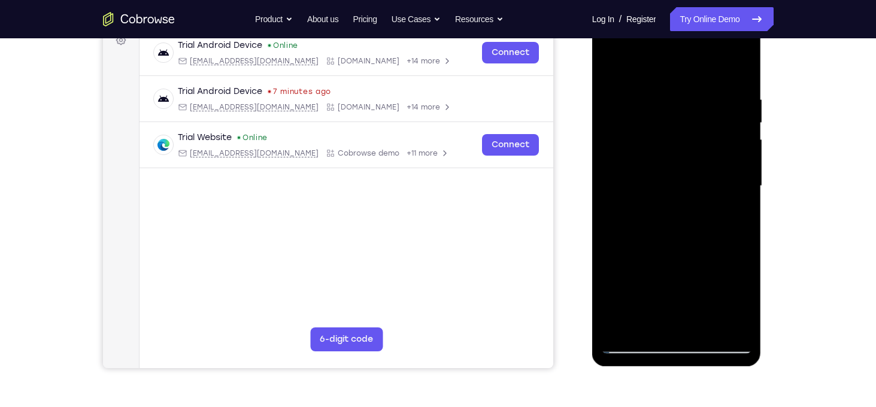
drag, startPoint x: 674, startPoint y: 104, endPoint x: 664, endPoint y: 339, distance: 236.1
click at [664, 339] on div at bounding box center [676, 186] width 151 height 335
drag, startPoint x: 690, startPoint y: 92, endPoint x: 663, endPoint y: 339, distance: 248.8
click at [663, 339] on div at bounding box center [676, 186] width 151 height 335
drag, startPoint x: 666, startPoint y: 123, endPoint x: 662, endPoint y: 339, distance: 216.8
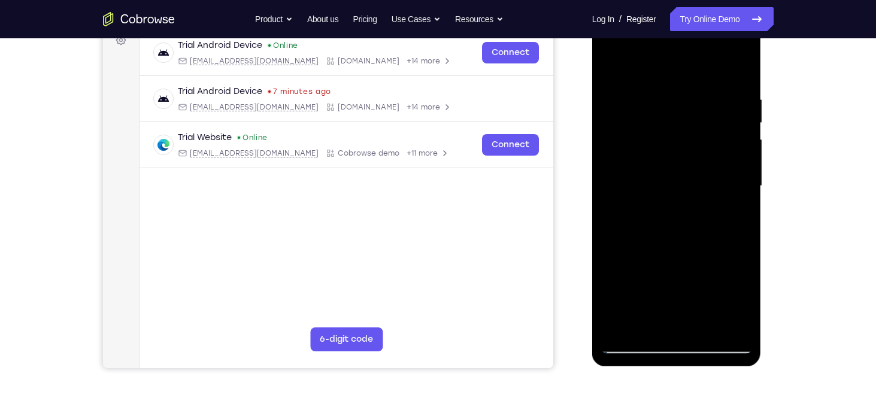
click at [662, 339] on div at bounding box center [676, 186] width 151 height 335
drag, startPoint x: 678, startPoint y: 118, endPoint x: 677, endPoint y: 339, distance: 221.5
click at [677, 339] on div at bounding box center [676, 186] width 151 height 335
drag, startPoint x: 690, startPoint y: 127, endPoint x: 672, endPoint y: 339, distance: 213.3
click at [672, 339] on div at bounding box center [676, 186] width 151 height 335
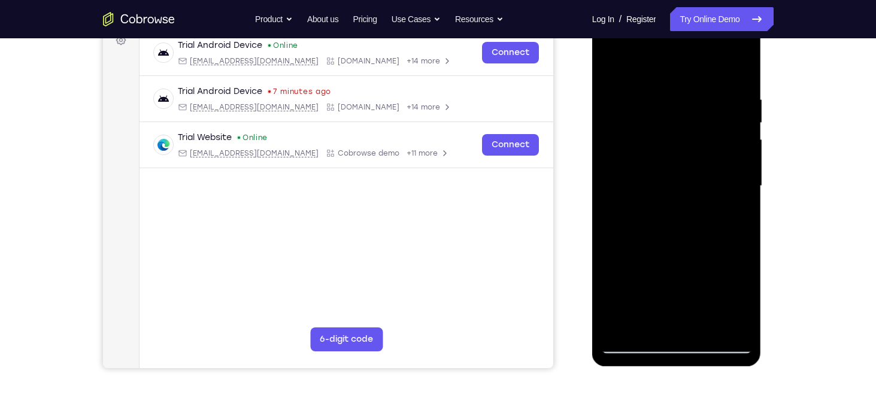
drag, startPoint x: 668, startPoint y: 104, endPoint x: 683, endPoint y: 339, distance: 236.4
click at [683, 339] on div at bounding box center [676, 186] width 151 height 335
drag, startPoint x: 666, startPoint y: 107, endPoint x: 674, endPoint y: 339, distance: 233.0
click at [674, 339] on div at bounding box center [676, 186] width 151 height 335
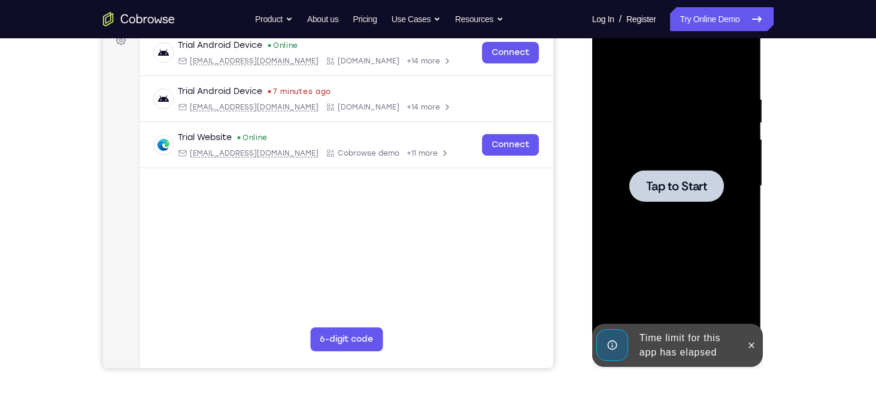
click at [666, 190] on span "Tap to Start" at bounding box center [676, 186] width 61 height 12
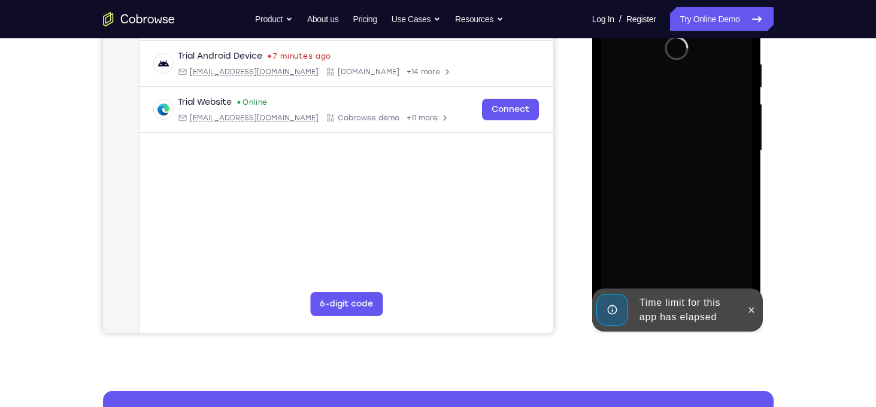
scroll to position [227, 0]
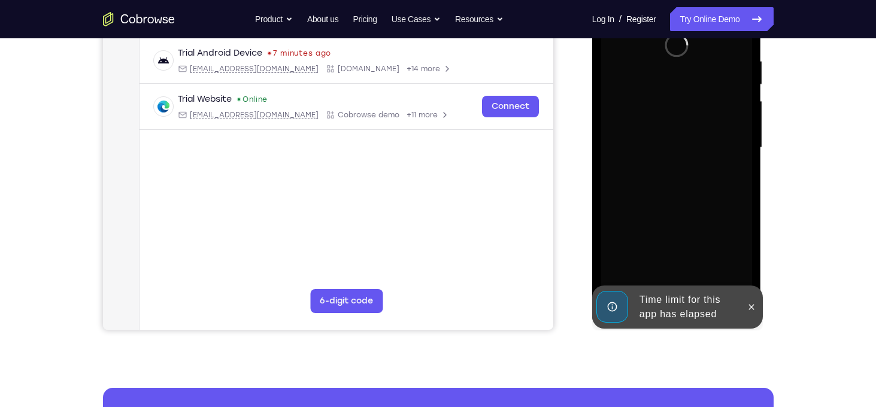
click at [648, 305] on div "Time limit for this app has elapsed" at bounding box center [687, 307] width 105 height 38
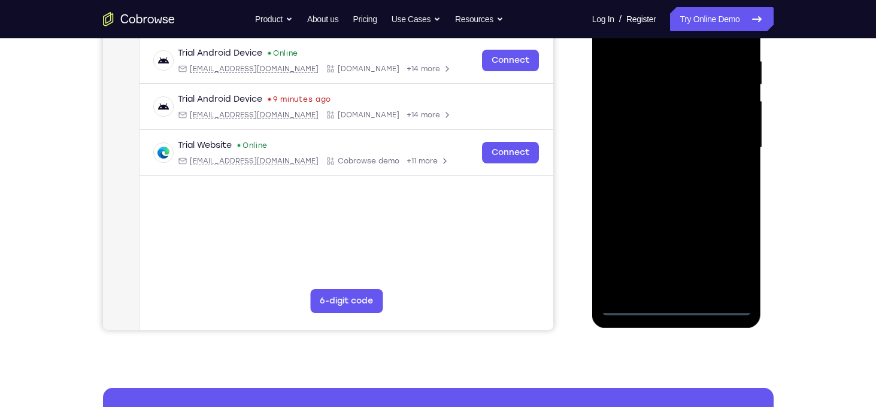
click at [680, 302] on div at bounding box center [676, 147] width 151 height 335
click at [675, 307] on div at bounding box center [676, 147] width 151 height 335
click at [730, 250] on div at bounding box center [676, 147] width 151 height 335
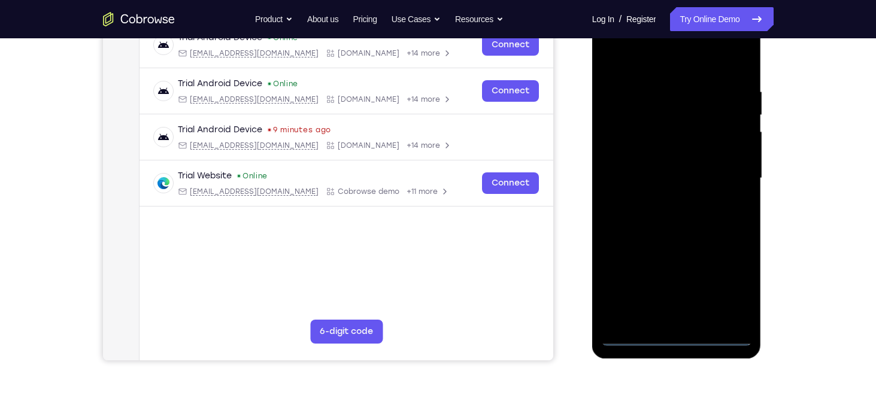
scroll to position [177, 0]
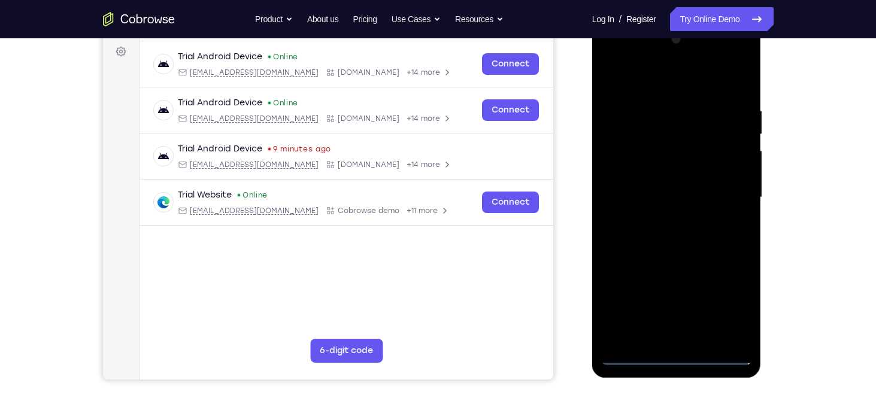
click at [639, 74] on div at bounding box center [676, 197] width 151 height 335
click at [727, 194] on div at bounding box center [676, 197] width 151 height 335
click at [665, 221] on div at bounding box center [676, 197] width 151 height 335
click at [635, 181] on div at bounding box center [676, 197] width 151 height 335
click at [629, 174] on div at bounding box center [676, 197] width 151 height 335
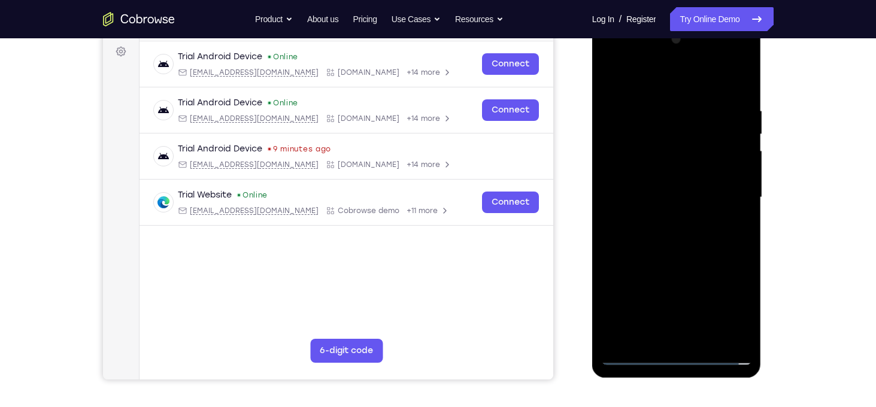
click at [629, 174] on div at bounding box center [676, 197] width 151 height 335
click at [655, 174] on div at bounding box center [676, 197] width 151 height 335
click at [674, 199] on div at bounding box center [676, 197] width 151 height 335
click at [681, 241] on div at bounding box center [676, 197] width 151 height 335
click at [668, 229] on div at bounding box center [676, 197] width 151 height 335
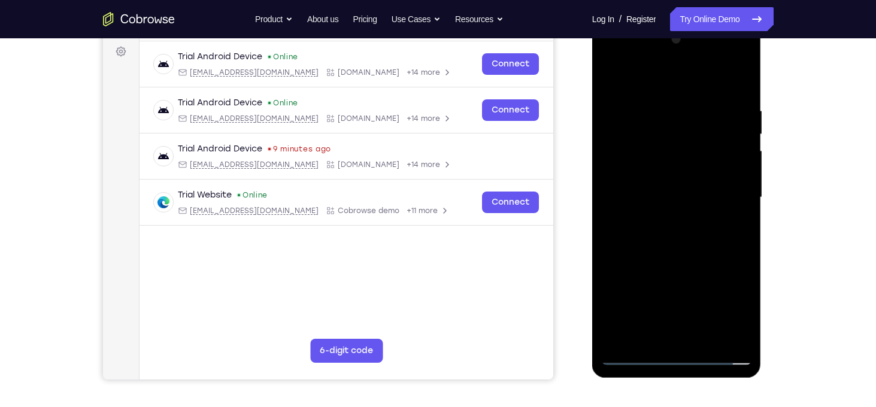
drag, startPoint x: 675, startPoint y: 72, endPoint x: 670, endPoint y: 55, distance: 18.0
click at [670, 55] on div at bounding box center [676, 197] width 151 height 335
click at [690, 250] on div at bounding box center [676, 197] width 151 height 335
click at [705, 338] on div at bounding box center [676, 197] width 151 height 335
click at [685, 262] on div at bounding box center [676, 197] width 151 height 335
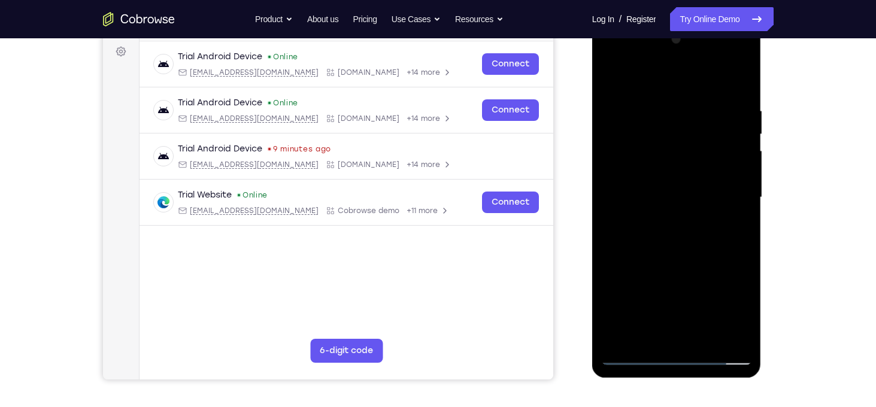
click at [660, 193] on div at bounding box center [676, 197] width 151 height 335
click at [614, 78] on div at bounding box center [676, 197] width 151 height 335
click at [684, 191] on div at bounding box center [676, 197] width 151 height 335
click at [633, 356] on div at bounding box center [676, 197] width 151 height 335
click at [642, 344] on div at bounding box center [676, 197] width 151 height 335
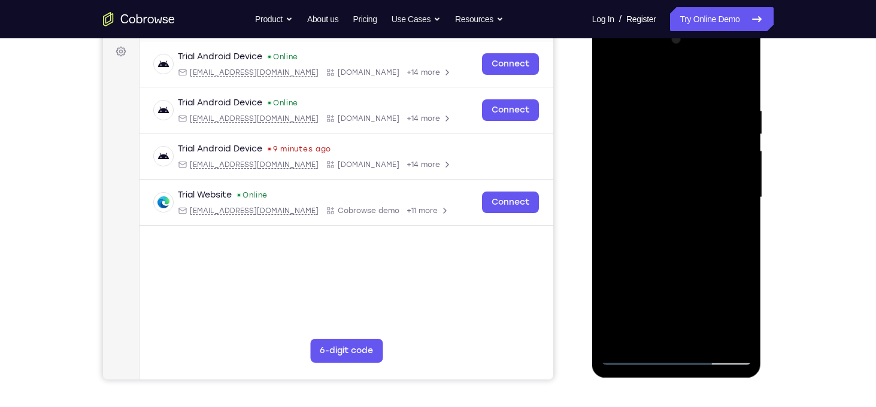
click at [654, 79] on div at bounding box center [676, 197] width 151 height 335
click at [721, 173] on div at bounding box center [676, 197] width 151 height 335
click at [682, 241] on div at bounding box center [676, 197] width 151 height 335
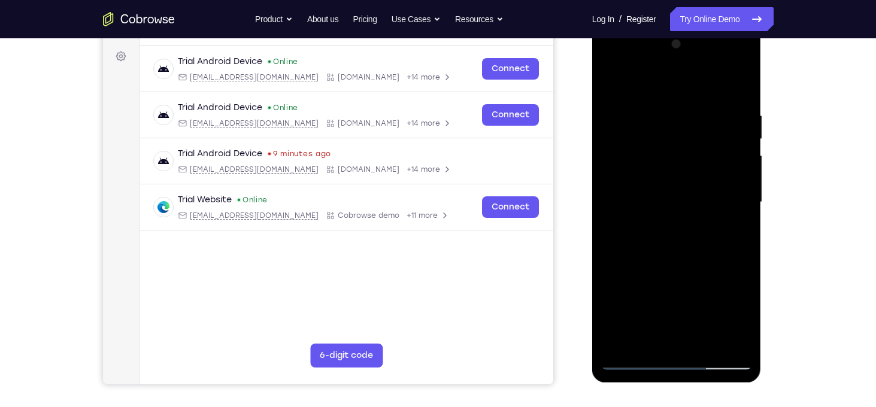
click at [733, 199] on div at bounding box center [676, 202] width 151 height 335
click at [736, 89] on div at bounding box center [676, 202] width 151 height 335
click at [661, 106] on div at bounding box center [676, 202] width 151 height 335
click at [727, 172] on div at bounding box center [676, 202] width 151 height 335
click at [736, 178] on div at bounding box center [676, 202] width 151 height 335
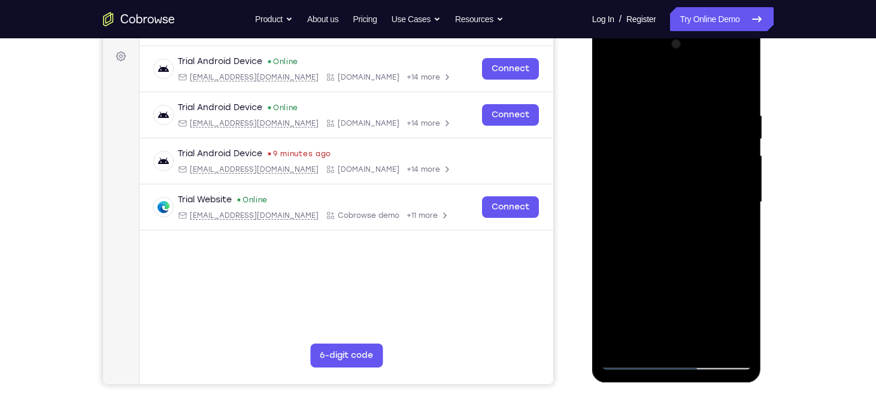
click at [736, 178] on div at bounding box center [676, 202] width 151 height 335
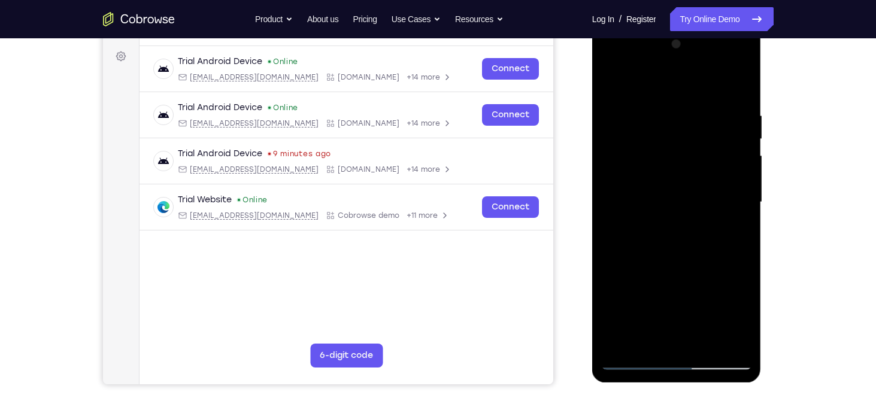
click at [736, 178] on div at bounding box center [676, 202] width 151 height 335
drag, startPoint x: 736, startPoint y: 178, endPoint x: 577, endPoint y: 158, distance: 161.1
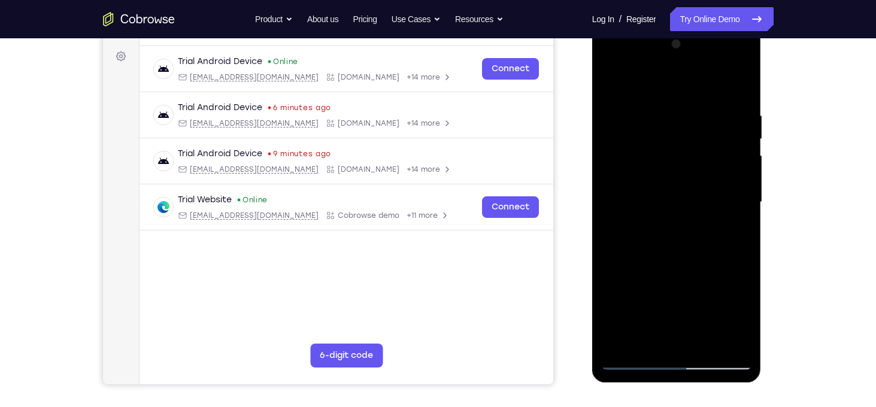
click at [592, 158] on html "Online web based iOS Simulators and Android Emulators. Run iPhone, iPad, Mobile…" at bounding box center [677, 205] width 171 height 359
drag, startPoint x: 730, startPoint y: 156, endPoint x: 631, endPoint y: 156, distance: 99.4
click at [631, 156] on div at bounding box center [676, 202] width 151 height 335
drag, startPoint x: 620, startPoint y: 180, endPoint x: 763, endPoint y: 156, distance: 145.1
click at [763, 156] on html "Online web based iOS Simulators and Android Emulators. Run iPhone, iPad, Mobile…" at bounding box center [677, 205] width 171 height 359
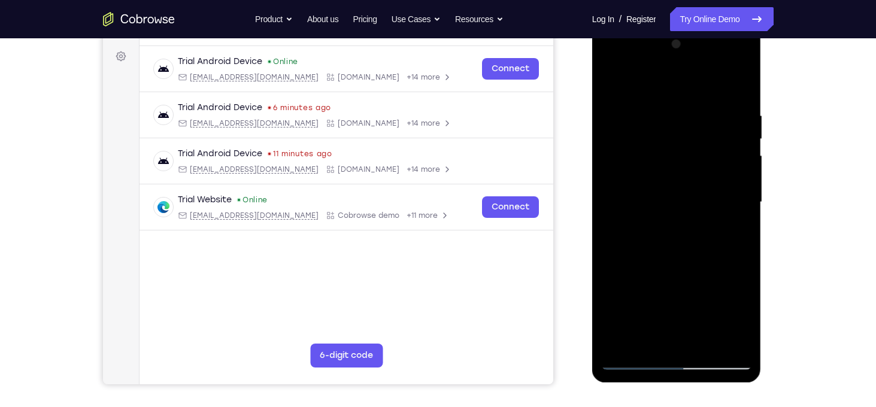
drag, startPoint x: 615, startPoint y: 196, endPoint x: 775, endPoint y: 197, distance: 160.5
click at [763, 197] on html "Online web based iOS Simulators and Android Emulators. Run iPhone, iPad, Mobile…" at bounding box center [677, 205] width 171 height 359
drag, startPoint x: 745, startPoint y: 190, endPoint x: 625, endPoint y: 191, distance: 121.0
click at [625, 191] on div at bounding box center [676, 202] width 151 height 335
drag, startPoint x: 736, startPoint y: 201, endPoint x: 599, endPoint y: 205, distance: 136.6
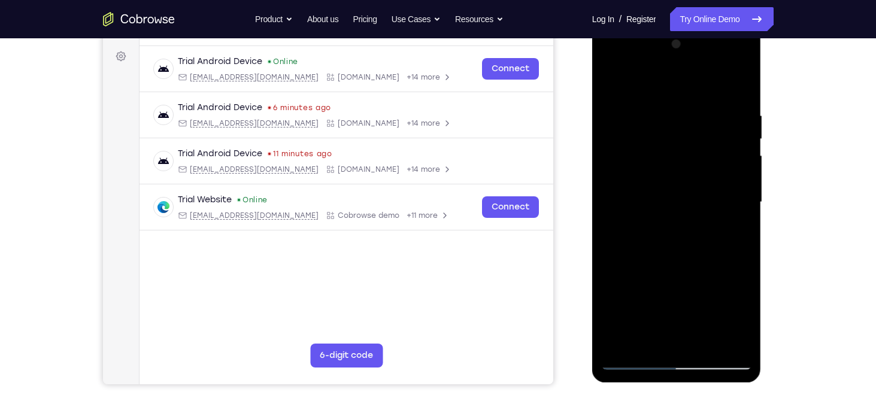
click at [599, 205] on div at bounding box center [676, 204] width 169 height 357
drag, startPoint x: 733, startPoint y: 191, endPoint x: 660, endPoint y: 195, distance: 73.8
click at [660, 195] on div at bounding box center [676, 202] width 151 height 335
drag, startPoint x: 739, startPoint y: 197, endPoint x: 627, endPoint y: 187, distance: 113.0
click at [627, 187] on div at bounding box center [676, 202] width 151 height 335
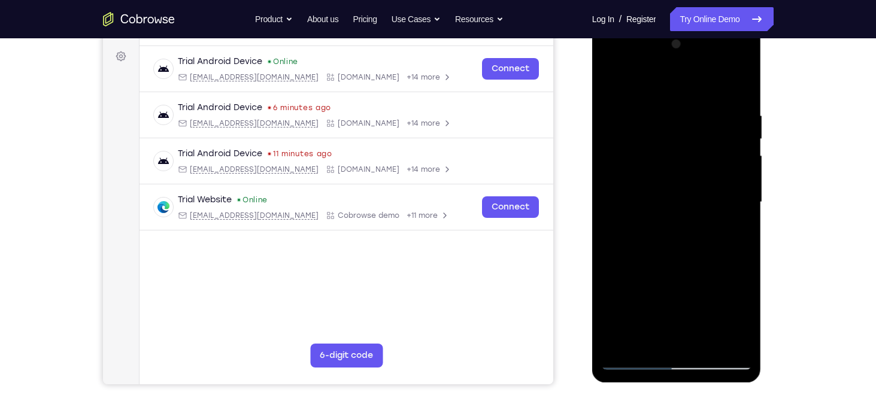
click at [733, 205] on div at bounding box center [676, 202] width 151 height 335
drag, startPoint x: 745, startPoint y: 207, endPoint x: 632, endPoint y: 178, distance: 116.8
click at [632, 178] on div at bounding box center [676, 202] width 151 height 335
drag, startPoint x: 730, startPoint y: 215, endPoint x: 620, endPoint y: 211, distance: 110.2
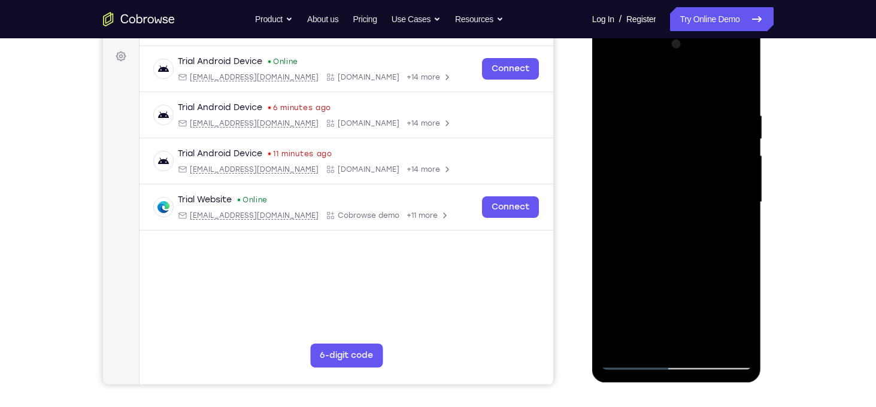
click at [620, 211] on div at bounding box center [676, 202] width 151 height 335
drag, startPoint x: 736, startPoint y: 228, endPoint x: 572, endPoint y: 242, distance: 164.7
click at [592, 242] on html "Online web based iOS Simulators and Android Emulators. Run iPhone, iPad, Mobile…" at bounding box center [677, 205] width 171 height 359
click at [741, 83] on div at bounding box center [676, 202] width 151 height 335
click at [737, 90] on div at bounding box center [676, 202] width 151 height 335
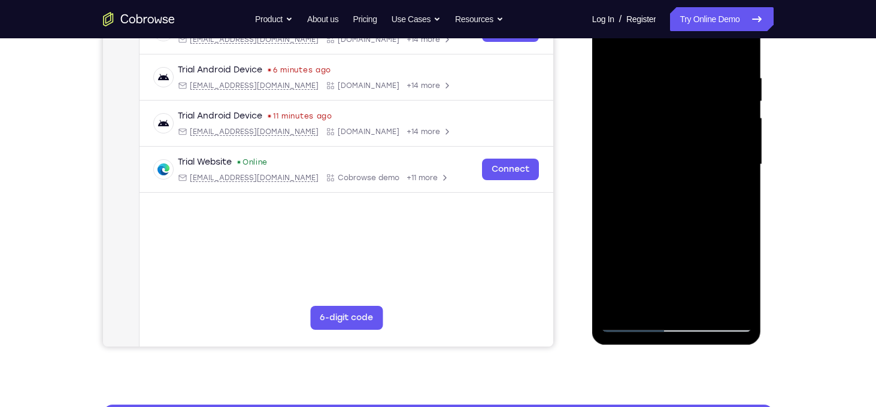
scroll to position [213, 0]
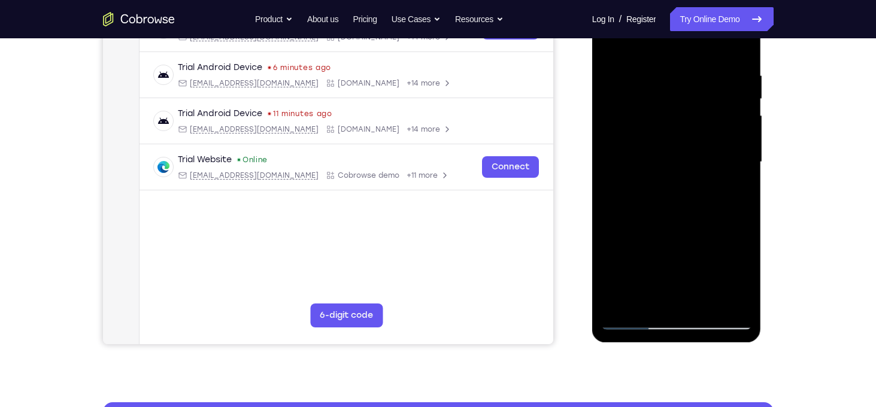
click at [650, 301] on div at bounding box center [676, 162] width 151 height 335
click at [616, 307] on div at bounding box center [676, 162] width 151 height 335
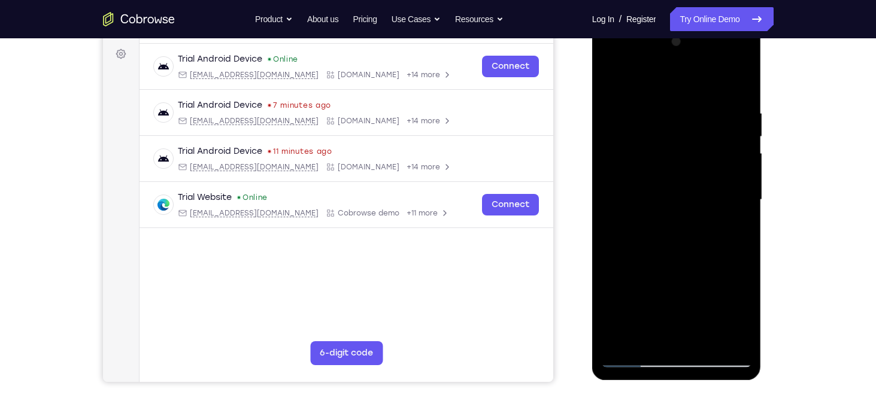
click at [621, 338] on div at bounding box center [676, 199] width 151 height 335
click at [611, 58] on div at bounding box center [676, 199] width 151 height 335
click at [621, 165] on div at bounding box center [676, 199] width 151 height 335
click at [662, 99] on div at bounding box center [676, 199] width 151 height 335
click at [745, 198] on div at bounding box center [676, 199] width 151 height 335
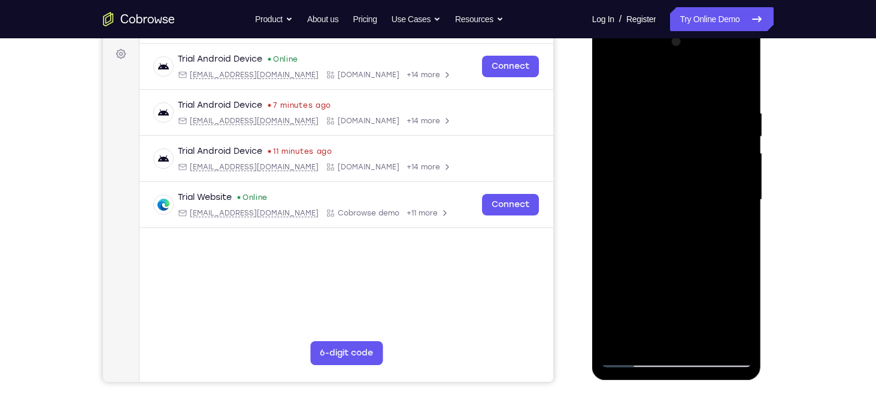
click at [745, 198] on div at bounding box center [676, 199] width 151 height 335
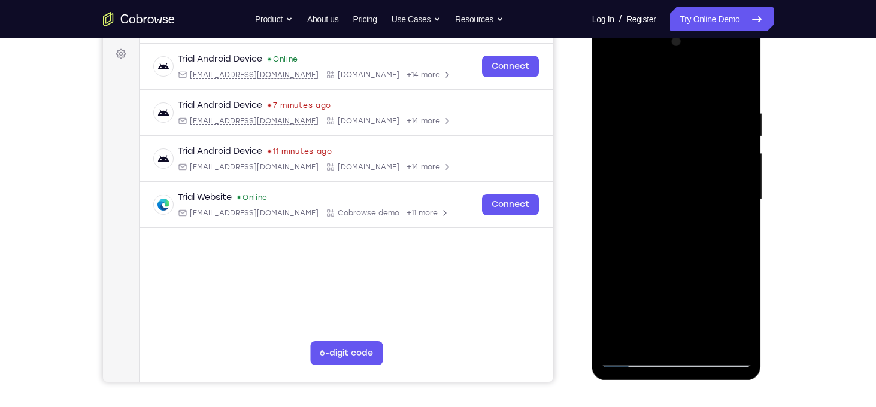
click at [745, 198] on div at bounding box center [676, 199] width 151 height 335
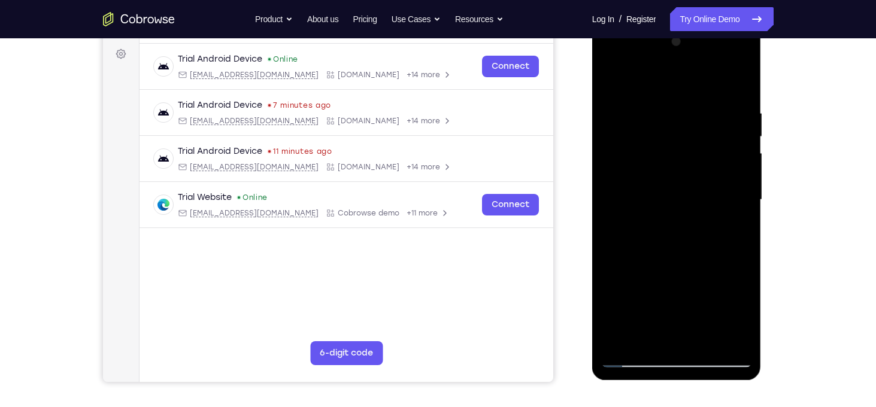
click at [745, 198] on div at bounding box center [676, 199] width 151 height 335
drag, startPoint x: 745, startPoint y: 198, endPoint x: 589, endPoint y: 274, distance: 174.1
click at [592, 274] on html "Online web based iOS Simulators and Android Emulators. Run iPhone, iPad, Mobile…" at bounding box center [677, 202] width 171 height 359
click at [734, 197] on div at bounding box center [676, 199] width 151 height 335
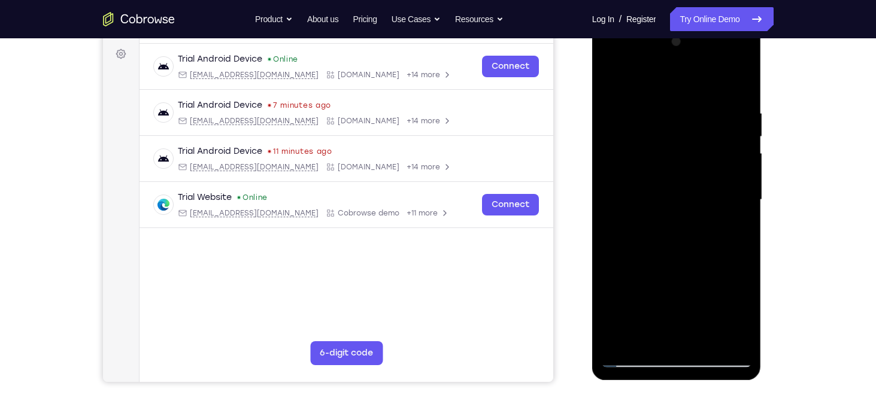
click at [734, 197] on div at bounding box center [676, 199] width 151 height 335
drag, startPoint x: 734, startPoint y: 197, endPoint x: 617, endPoint y: 211, distance: 117.6
click at [617, 211] on div at bounding box center [676, 199] width 151 height 335
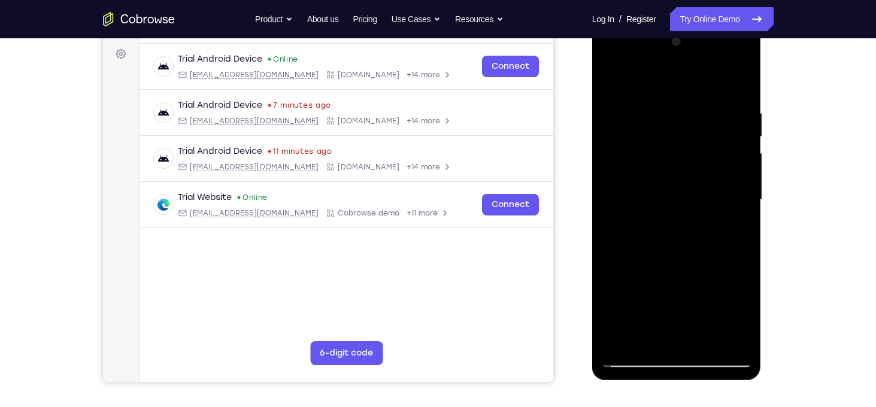
drag, startPoint x: 747, startPoint y: 220, endPoint x: 626, endPoint y: 247, distance: 123.5
click at [626, 247] on div at bounding box center [676, 199] width 151 height 335
drag, startPoint x: 713, startPoint y: 216, endPoint x: 577, endPoint y: 235, distance: 137.3
click at [592, 235] on html "Online web based iOS Simulators and Android Emulators. Run iPhone, iPad, Mobile…" at bounding box center [677, 202] width 171 height 359
drag, startPoint x: 747, startPoint y: 210, endPoint x: 663, endPoint y: 213, distance: 83.9
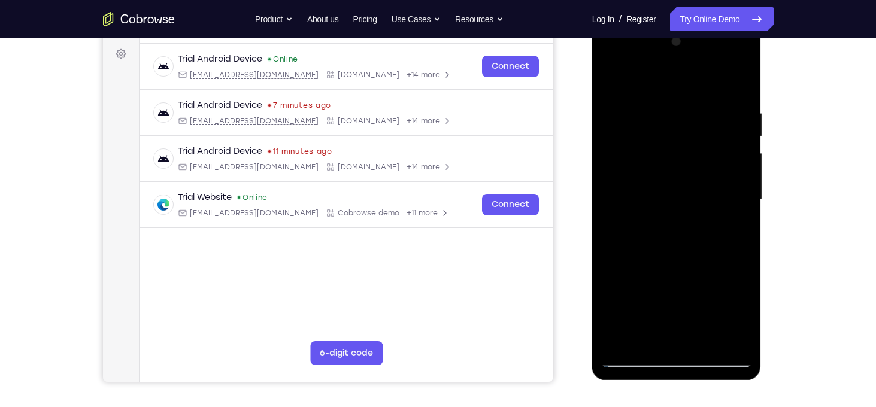
click at [663, 213] on div at bounding box center [676, 199] width 151 height 335
drag, startPoint x: 742, startPoint y: 206, endPoint x: 580, endPoint y: 225, distance: 163.3
click at [592, 225] on html "Online web based iOS Simulators and Android Emulators. Run iPhone, iPad, Mobile…" at bounding box center [677, 202] width 171 height 359
drag, startPoint x: 728, startPoint y: 199, endPoint x: 598, endPoint y: 222, distance: 132.5
click at [598, 222] on div at bounding box center [676, 201] width 169 height 357
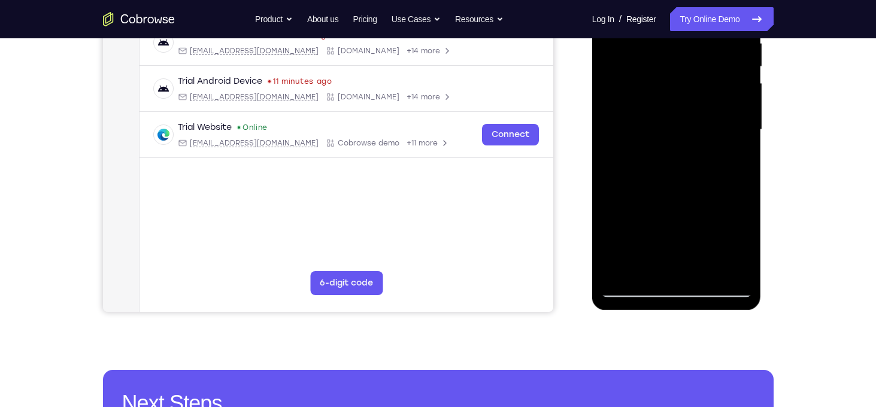
scroll to position [245, 0]
click at [632, 290] on div at bounding box center [676, 129] width 151 height 335
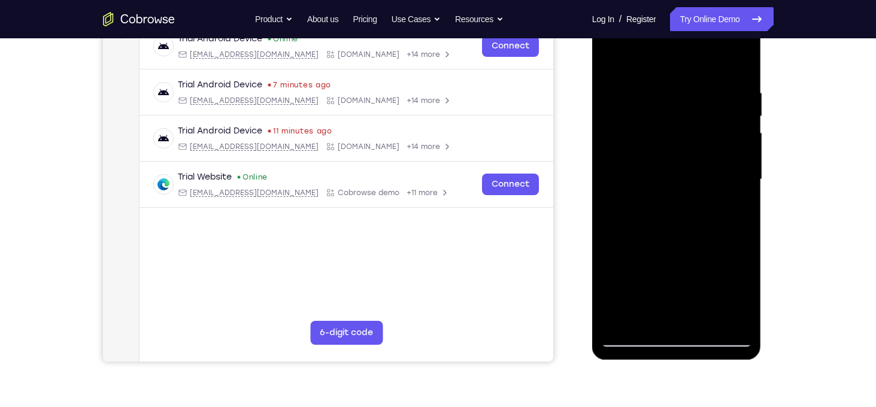
scroll to position [172, 0]
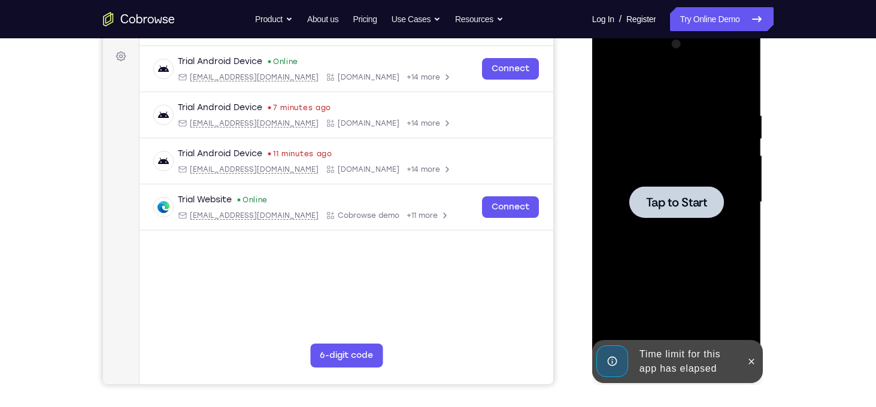
click at [676, 201] on span "Tap to Start" at bounding box center [676, 202] width 61 height 12
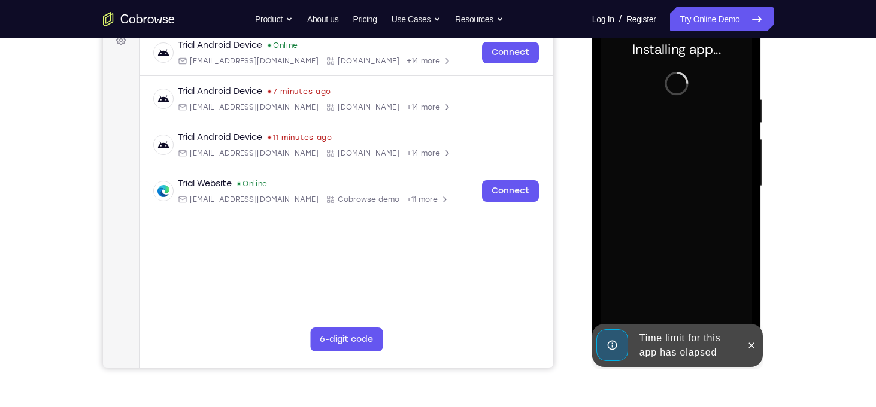
scroll to position [253, 0]
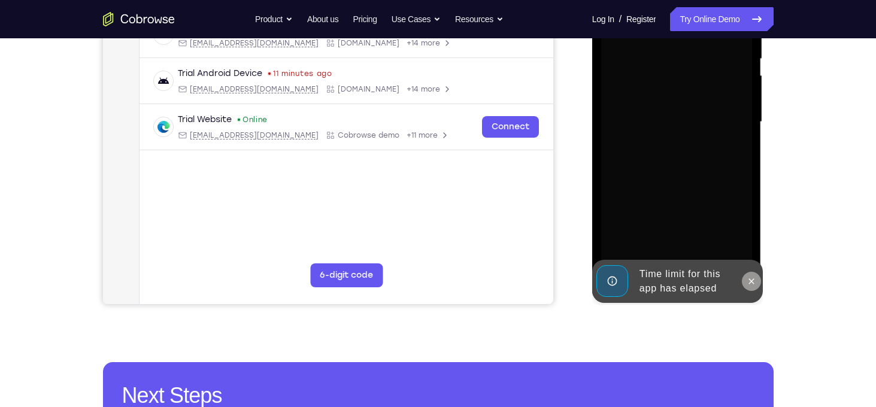
click at [752, 277] on icon at bounding box center [752, 282] width 10 height 10
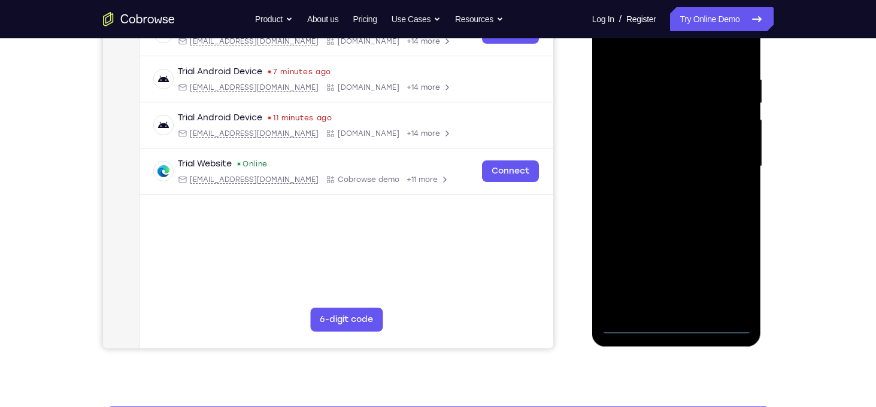
scroll to position [231, 0]
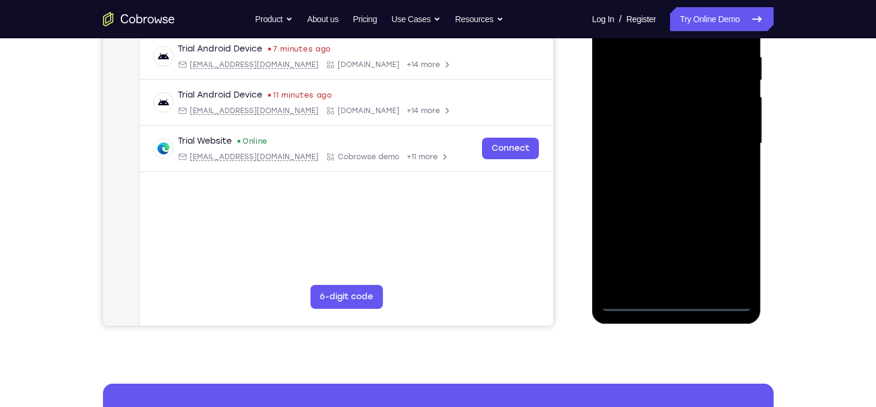
click at [675, 299] on div at bounding box center [676, 143] width 151 height 335
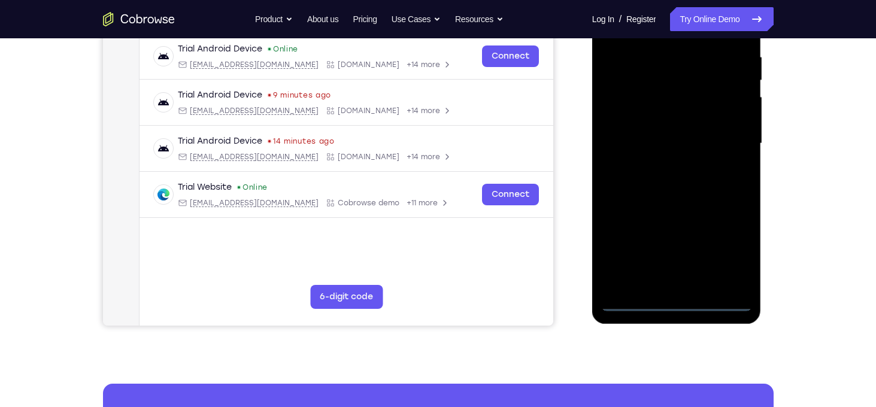
click at [730, 254] on div at bounding box center [676, 143] width 151 height 335
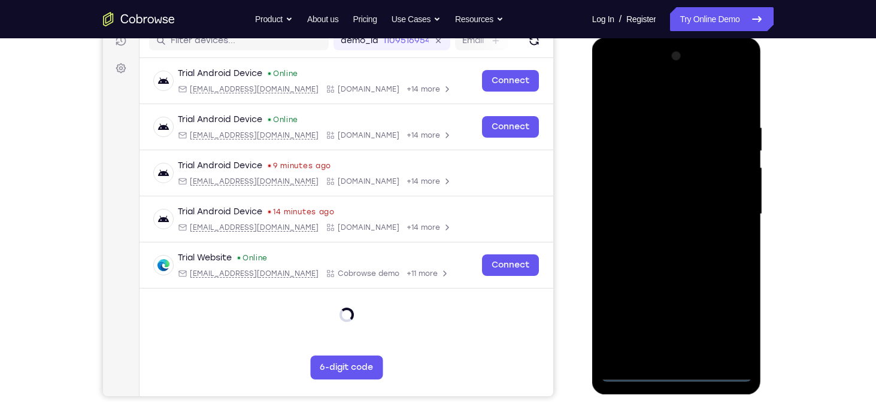
scroll to position [160, 0]
click at [659, 108] on div at bounding box center [676, 214] width 151 height 335
click at [651, 98] on div at bounding box center [676, 214] width 151 height 335
click at [759, 229] on div at bounding box center [676, 216] width 169 height 357
click at [736, 221] on div at bounding box center [676, 214] width 151 height 335
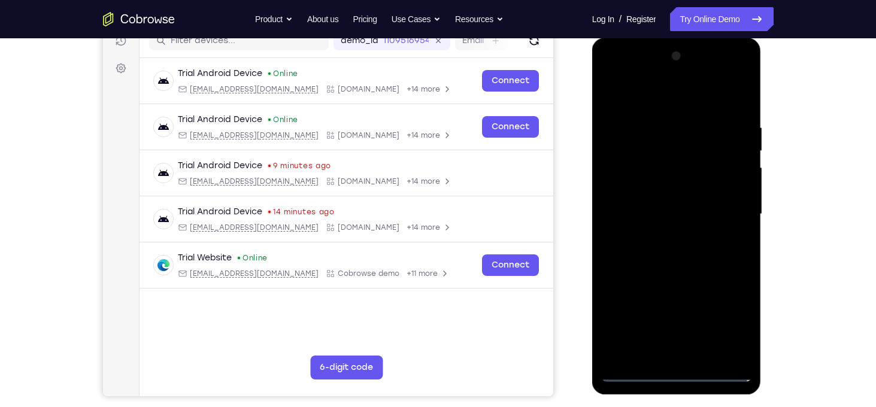
click at [666, 240] on div at bounding box center [676, 214] width 151 height 335
click at [672, 192] on div at bounding box center [676, 214] width 151 height 335
click at [671, 209] on div at bounding box center [676, 214] width 151 height 335
click at [677, 246] on div at bounding box center [676, 214] width 151 height 335
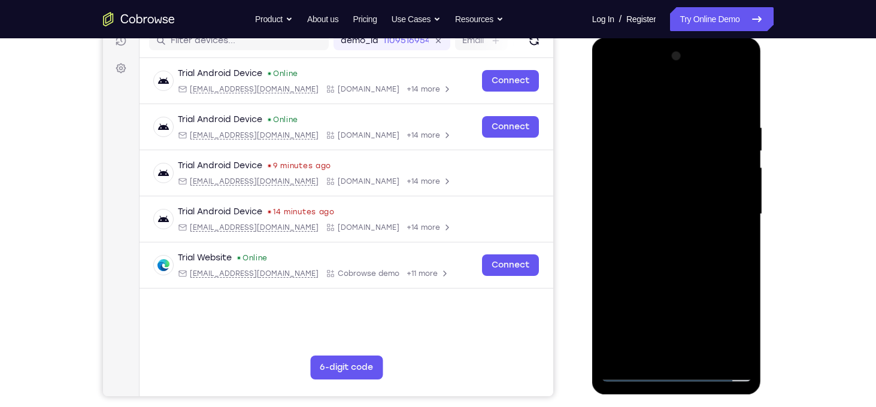
click at [661, 122] on div at bounding box center [676, 214] width 151 height 335
click at [738, 92] on div at bounding box center [676, 214] width 151 height 335
click at [641, 99] on div at bounding box center [676, 214] width 151 height 335
click at [617, 153] on div at bounding box center [676, 214] width 151 height 335
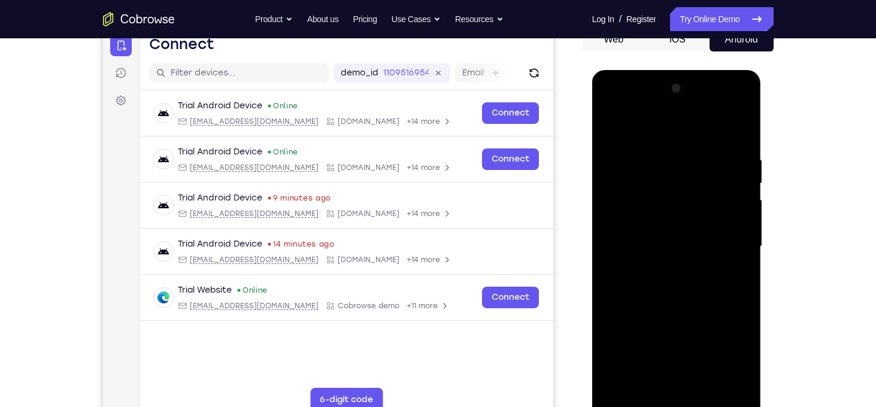
scroll to position [128, 0]
click at [614, 125] on div at bounding box center [676, 247] width 151 height 335
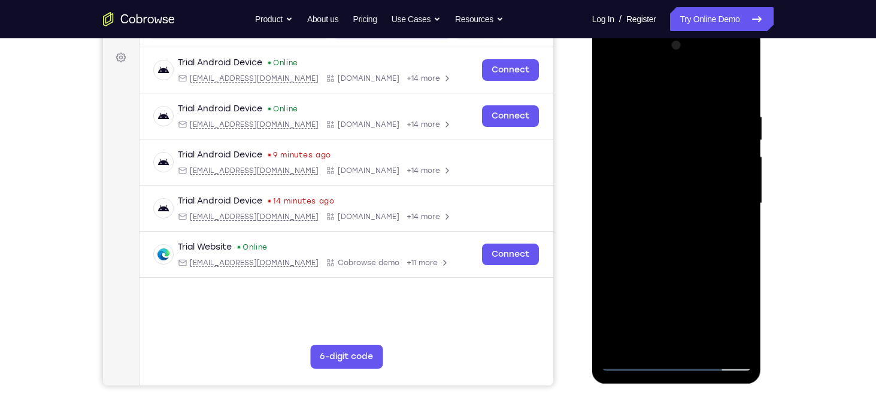
scroll to position [179, 0]
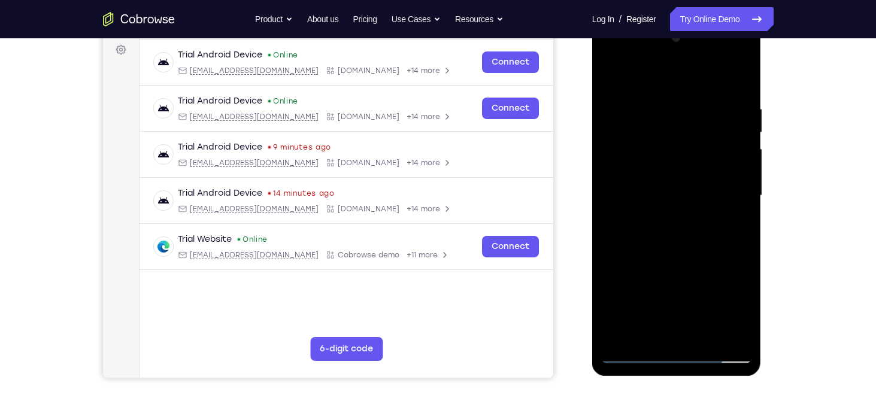
click at [637, 261] on div at bounding box center [676, 195] width 151 height 335
click at [741, 201] on div at bounding box center [676, 195] width 151 height 335
click at [610, 74] on div at bounding box center [676, 195] width 151 height 335
click at [681, 258] on div at bounding box center [676, 195] width 151 height 335
click at [744, 190] on div at bounding box center [676, 195] width 151 height 335
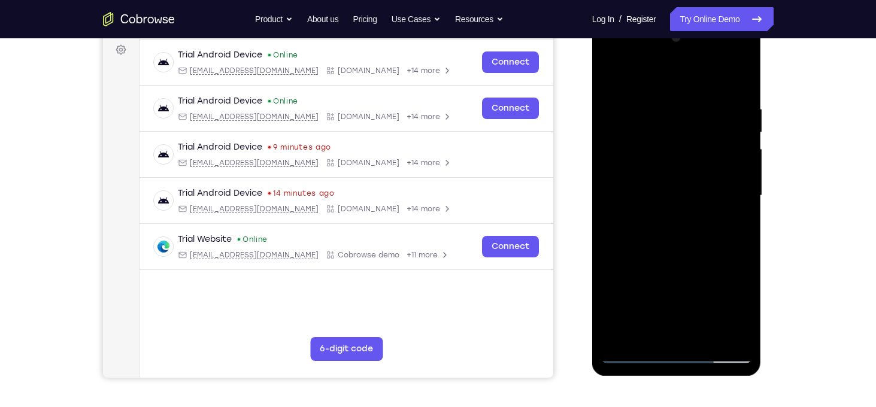
click at [743, 196] on div at bounding box center [676, 195] width 151 height 335
click at [614, 75] on div at bounding box center [676, 195] width 151 height 335
click at [708, 335] on div at bounding box center [676, 195] width 151 height 335
click at [671, 262] on div at bounding box center [676, 195] width 151 height 335
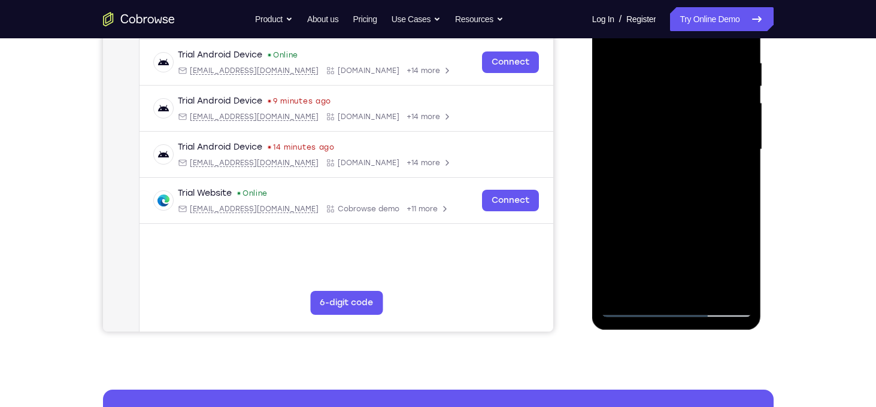
scroll to position [226, 0]
drag, startPoint x: 638, startPoint y: 222, endPoint x: 644, endPoint y: 156, distance: 66.7
click at [644, 156] on div at bounding box center [676, 148] width 151 height 335
drag, startPoint x: 649, startPoint y: 213, endPoint x: 657, endPoint y: 138, distance: 75.3
click at [657, 138] on div at bounding box center [676, 148] width 151 height 335
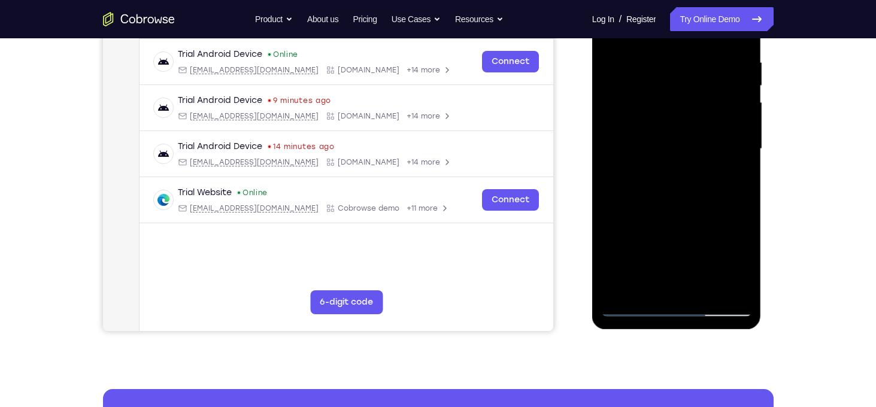
click at [634, 307] on div at bounding box center [676, 148] width 151 height 335
click at [711, 289] on div at bounding box center [676, 148] width 151 height 335
click at [637, 304] on div at bounding box center [676, 148] width 151 height 335
click at [745, 277] on div at bounding box center [676, 148] width 151 height 335
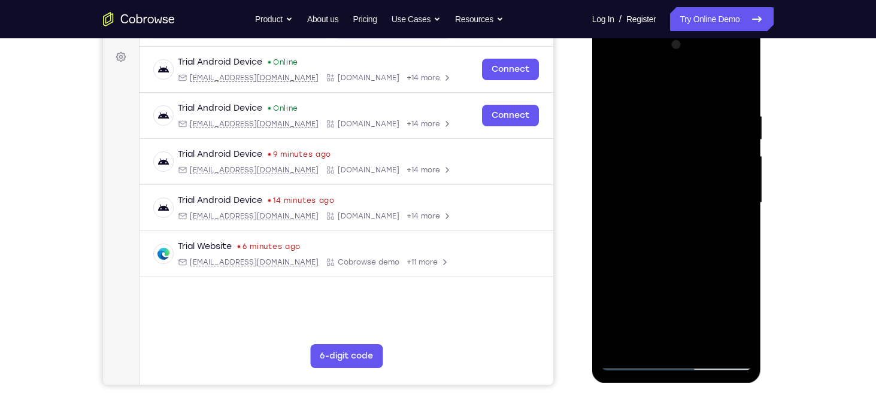
click at [611, 84] on div at bounding box center [676, 202] width 151 height 335
click at [738, 189] on div at bounding box center [676, 202] width 151 height 335
drag, startPoint x: 617, startPoint y: 205, endPoint x: 776, endPoint y: 208, distance: 159.3
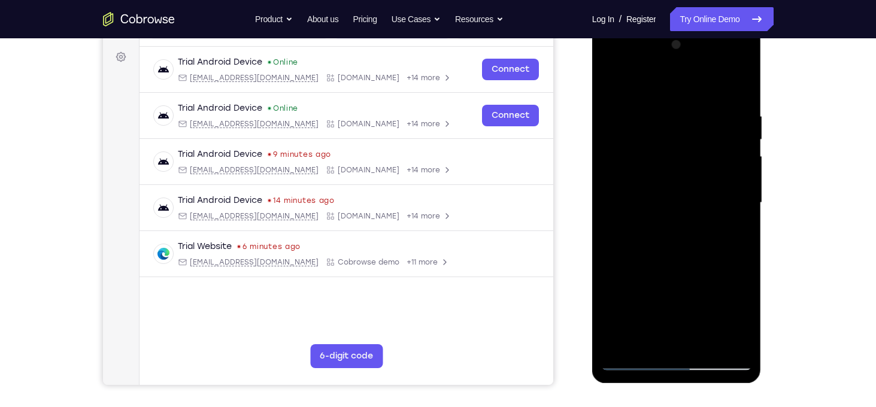
click at [763, 208] on html "Online web based iOS Simulators and Android Emulators. Run iPhone, iPad, Mobile…" at bounding box center [677, 205] width 171 height 359
drag, startPoint x: 611, startPoint y: 204, endPoint x: 756, endPoint y: 204, distance: 144.9
click at [756, 204] on div at bounding box center [676, 204] width 169 height 357
drag, startPoint x: 607, startPoint y: 235, endPoint x: 718, endPoint y: 241, distance: 111.5
click at [718, 241] on div at bounding box center [676, 202] width 151 height 335
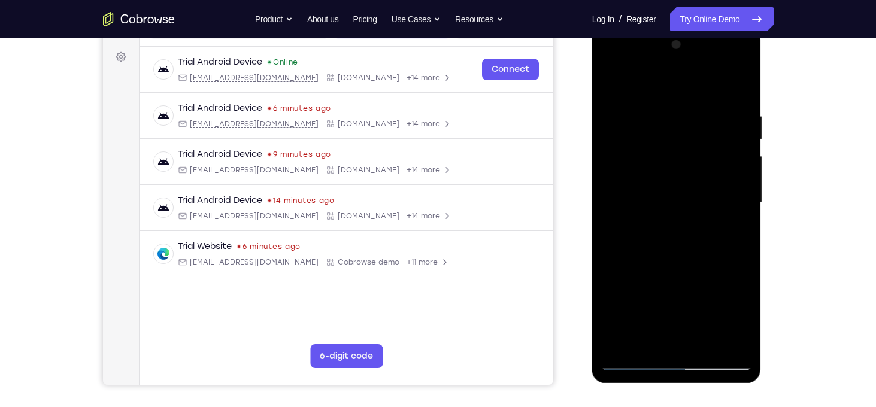
drag, startPoint x: 610, startPoint y: 220, endPoint x: 718, endPoint y: 221, distance: 107.8
click at [718, 221] on div at bounding box center [676, 202] width 151 height 335
drag, startPoint x: 747, startPoint y: 190, endPoint x: 633, endPoint y: 195, distance: 113.9
click at [633, 195] on div at bounding box center [676, 202] width 151 height 335
drag, startPoint x: 748, startPoint y: 210, endPoint x: 626, endPoint y: 212, distance: 121.6
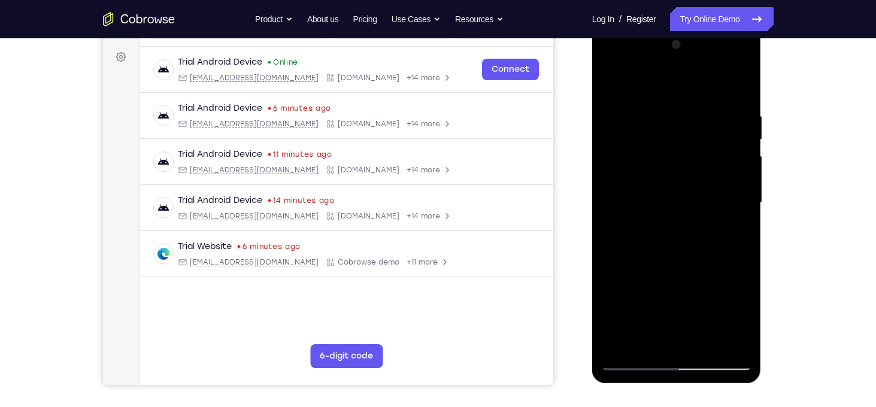
click at [626, 212] on div at bounding box center [676, 202] width 151 height 335
drag, startPoint x: 744, startPoint y: 193, endPoint x: 632, endPoint y: 210, distance: 112.6
click at [632, 210] on div at bounding box center [676, 202] width 151 height 335
drag, startPoint x: 741, startPoint y: 205, endPoint x: 619, endPoint y: 204, distance: 122.2
click at [619, 204] on div at bounding box center [676, 202] width 151 height 335
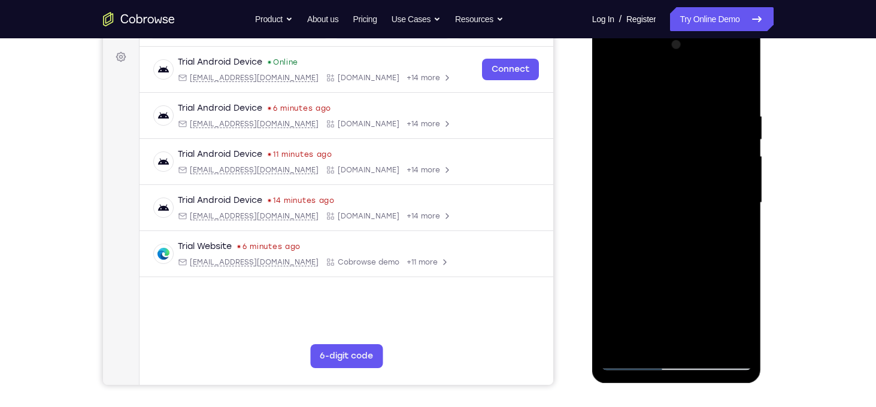
drag, startPoint x: 742, startPoint y: 223, endPoint x: 638, endPoint y: 251, distance: 107.9
click at [638, 251] on div at bounding box center [676, 202] width 151 height 335
drag, startPoint x: 742, startPoint y: 235, endPoint x: 632, endPoint y: 252, distance: 110.8
click at [632, 252] on div at bounding box center [676, 202] width 151 height 335
drag, startPoint x: 734, startPoint y: 253, endPoint x: 656, endPoint y: 256, distance: 77.9
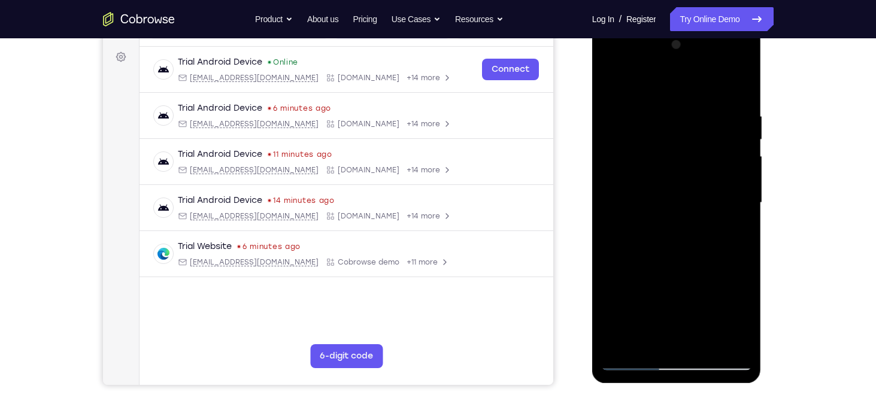
click at [656, 256] on div at bounding box center [676, 202] width 151 height 335
click at [741, 223] on div at bounding box center [676, 202] width 151 height 335
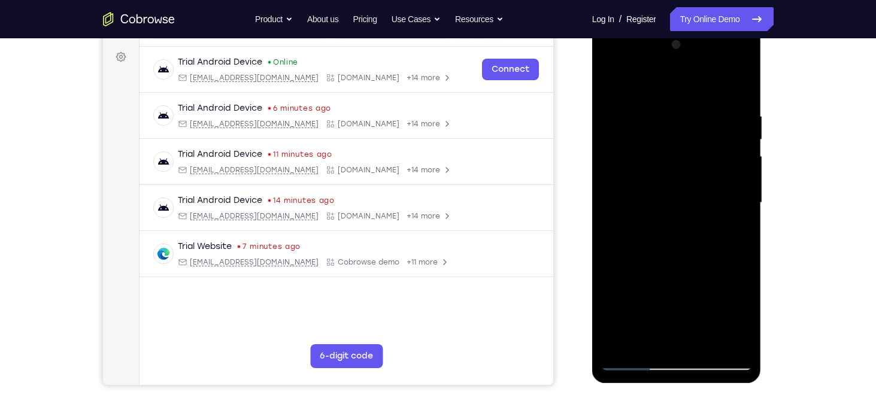
click at [741, 223] on div at bounding box center [676, 202] width 151 height 335
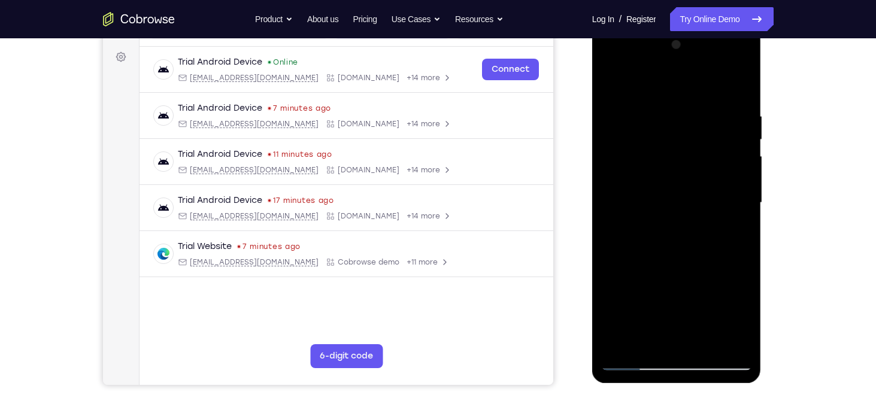
click at [741, 223] on div at bounding box center [676, 202] width 151 height 335
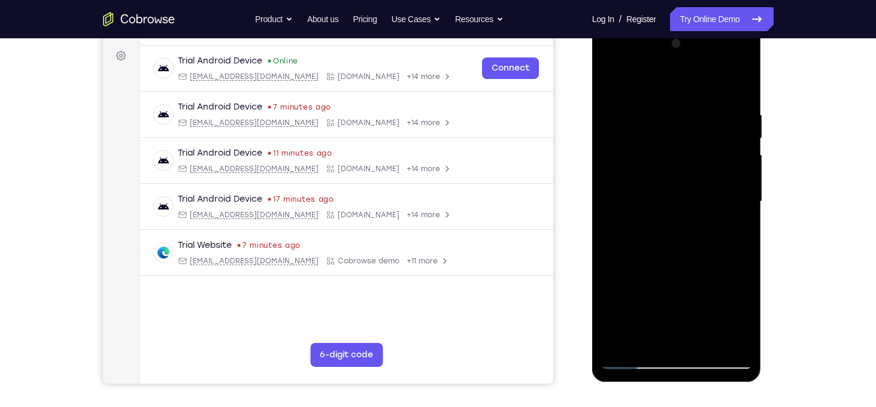
scroll to position [172, 0]
drag, startPoint x: 741, startPoint y: 223, endPoint x: 647, endPoint y: 242, distance: 95.9
click at [647, 242] on div at bounding box center [676, 202] width 151 height 335
click at [738, 86] on div at bounding box center [676, 202] width 151 height 335
click at [695, 115] on div at bounding box center [676, 202] width 151 height 335
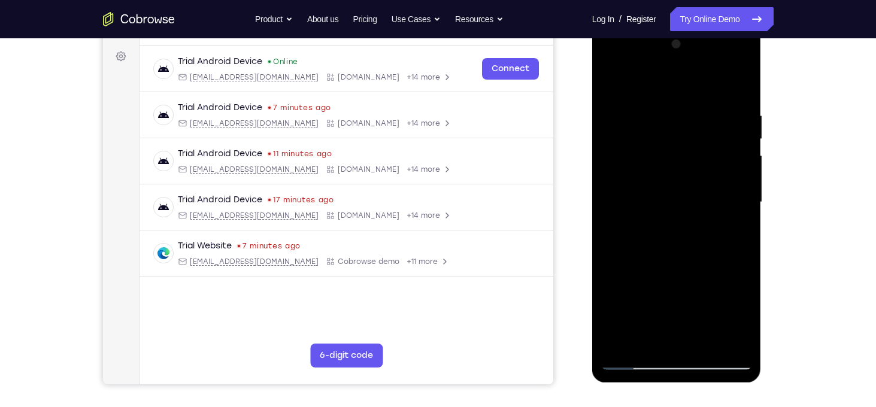
click at [735, 90] on div at bounding box center [676, 202] width 151 height 335
click at [738, 87] on div at bounding box center [676, 202] width 151 height 335
click at [613, 323] on div at bounding box center [676, 202] width 151 height 335
click at [746, 238] on div at bounding box center [676, 202] width 151 height 335
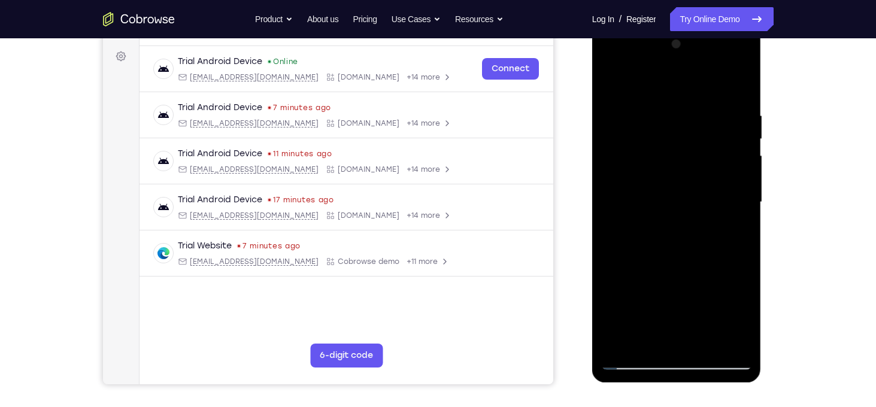
click at [746, 238] on div at bounding box center [676, 202] width 151 height 335
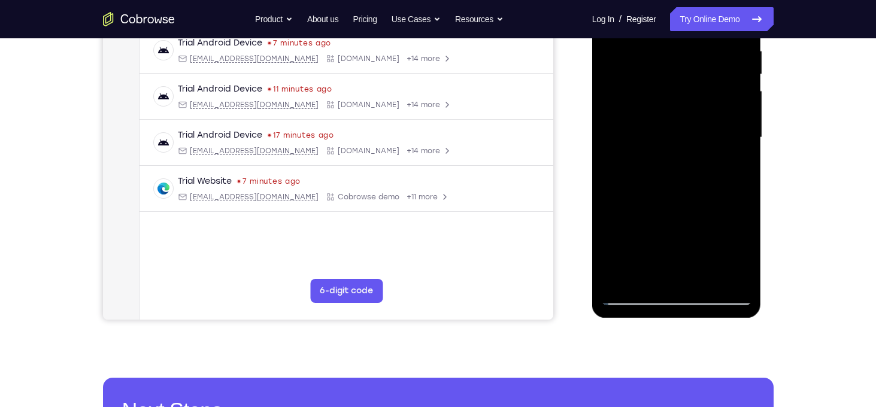
scroll to position [238, 0]
